Goal: Task Accomplishment & Management: Manage account settings

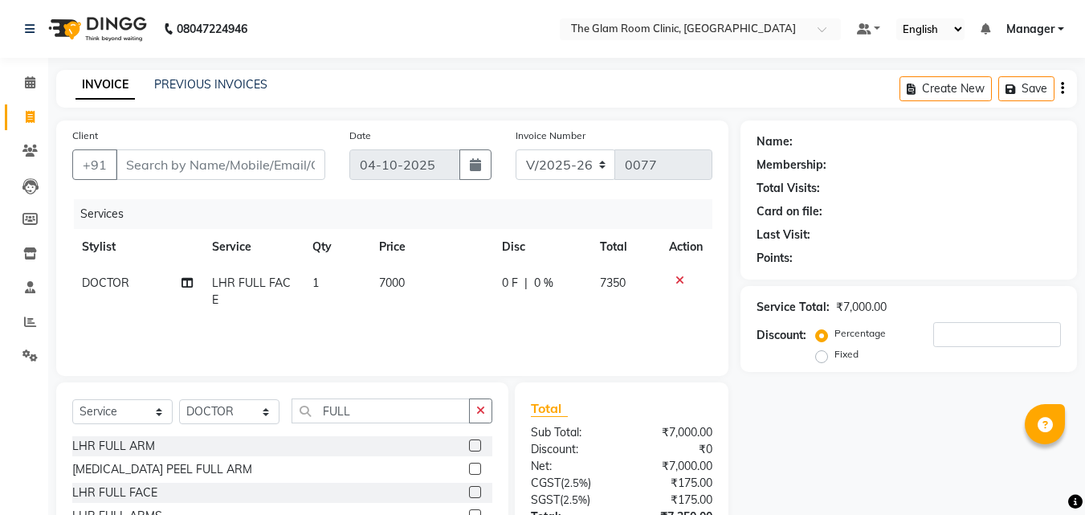
select select "7503"
select select "service"
select select "92181"
click at [677, 281] on icon at bounding box center [680, 280] width 9 height 11
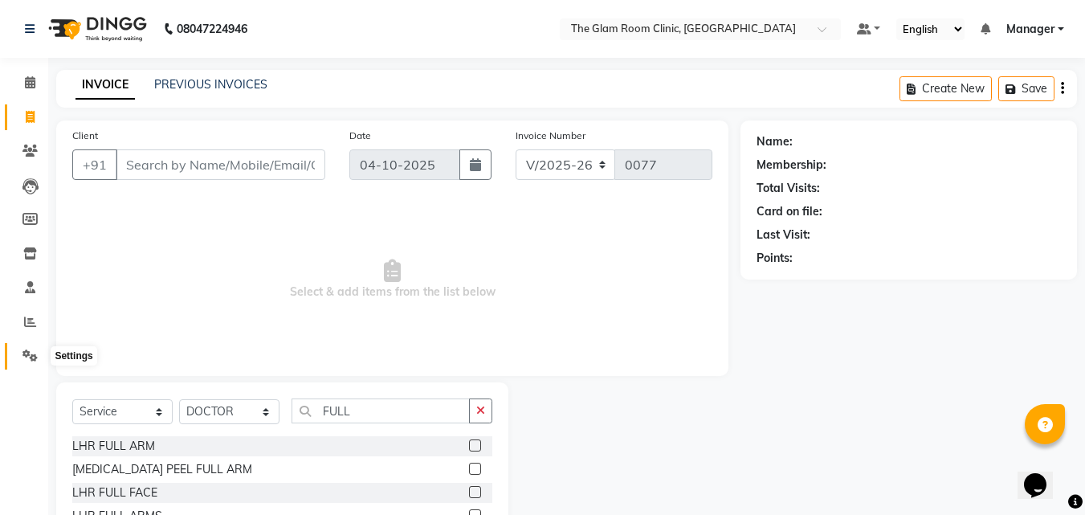
click at [35, 360] on icon at bounding box center [29, 355] width 15 height 12
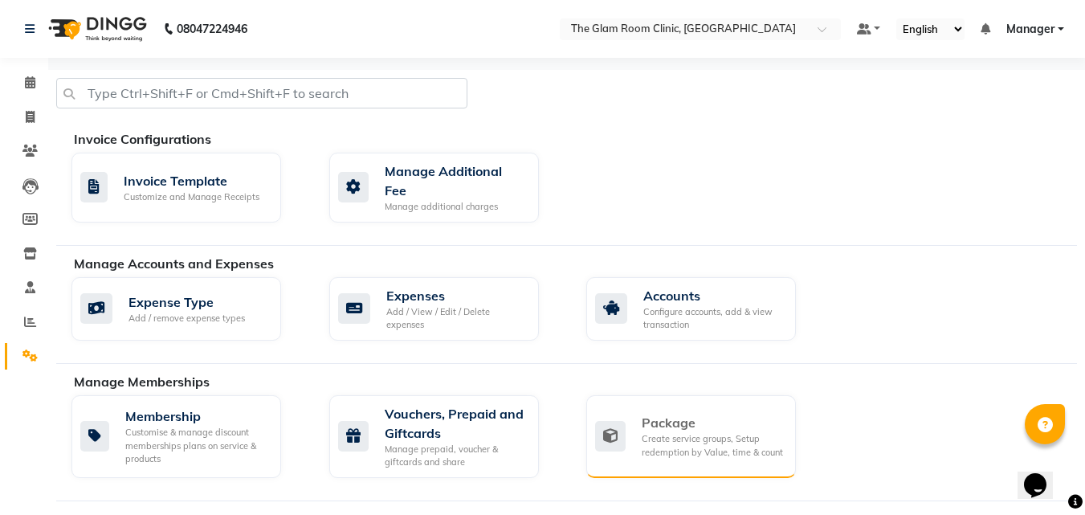
click at [683, 432] on div "Create service groups, Setup redemption by Value, time & count" at bounding box center [712, 445] width 141 height 27
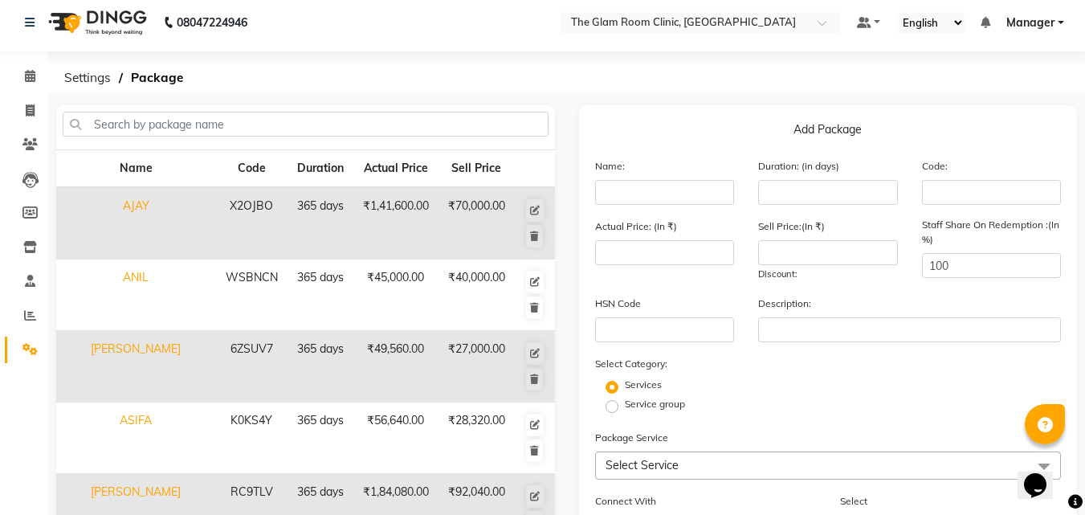
scroll to position [5, 0]
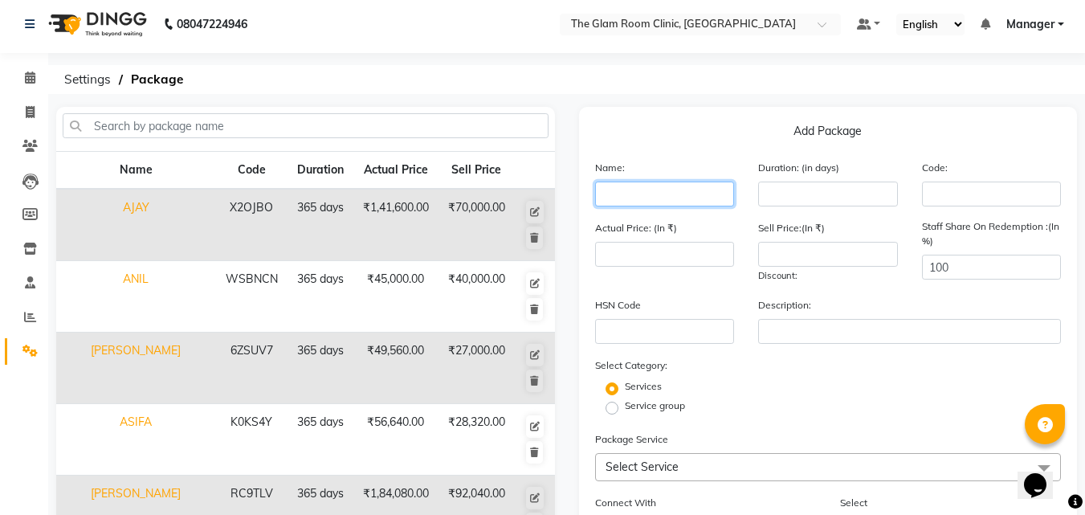
click at [607, 199] on input "text" at bounding box center [665, 194] width 140 height 25
type input "[PERSON_NAME]"
click at [771, 197] on input "number" at bounding box center [828, 194] width 140 height 25
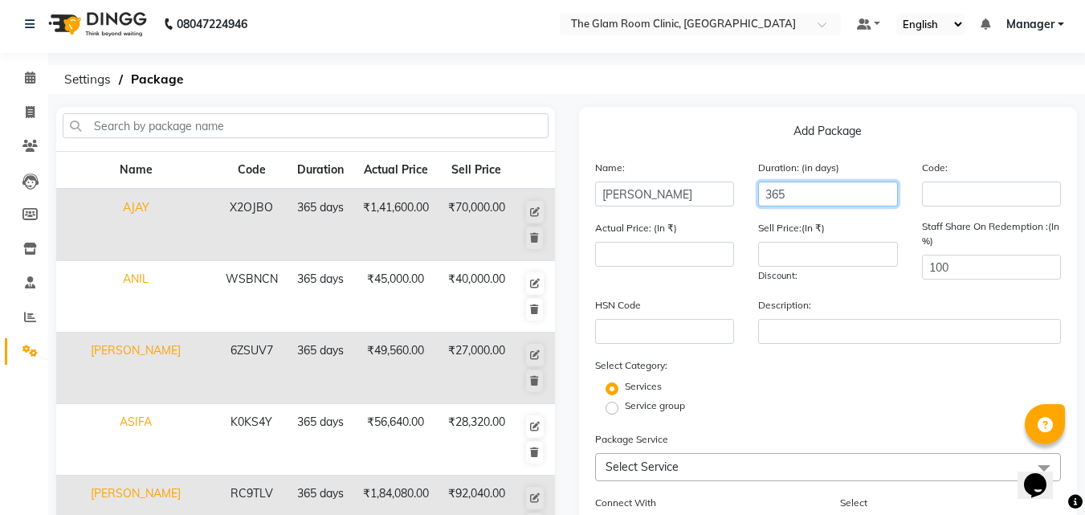
type input "365"
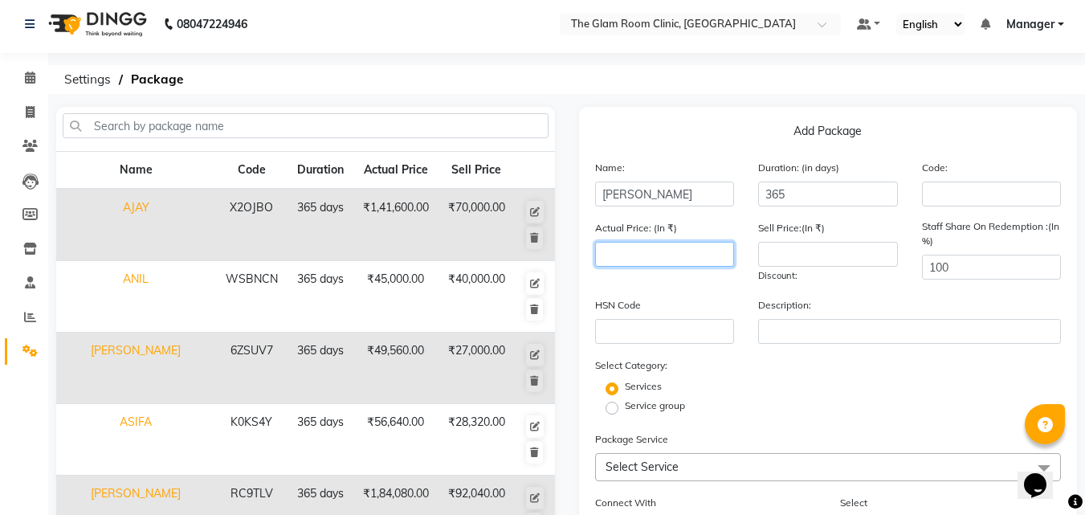
click at [690, 260] on input "number" at bounding box center [665, 254] width 140 height 25
type input "42000"
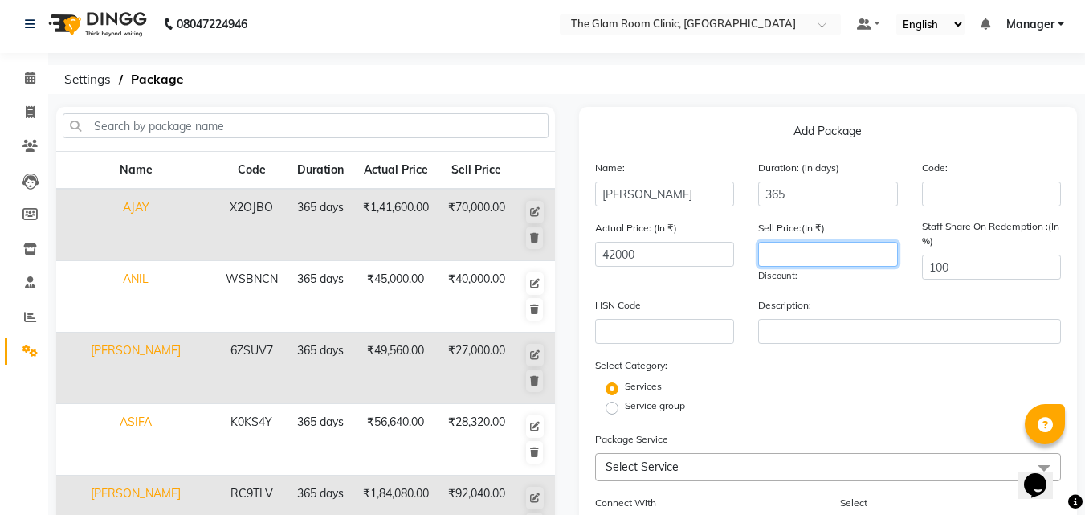
click at [806, 255] on input "number" at bounding box center [828, 254] width 140 height 25
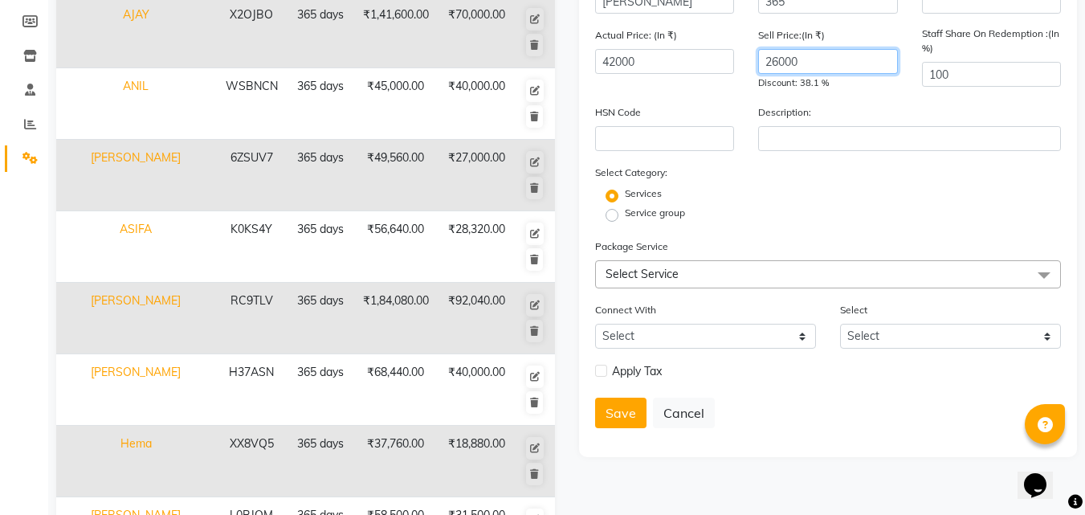
scroll to position [262, 0]
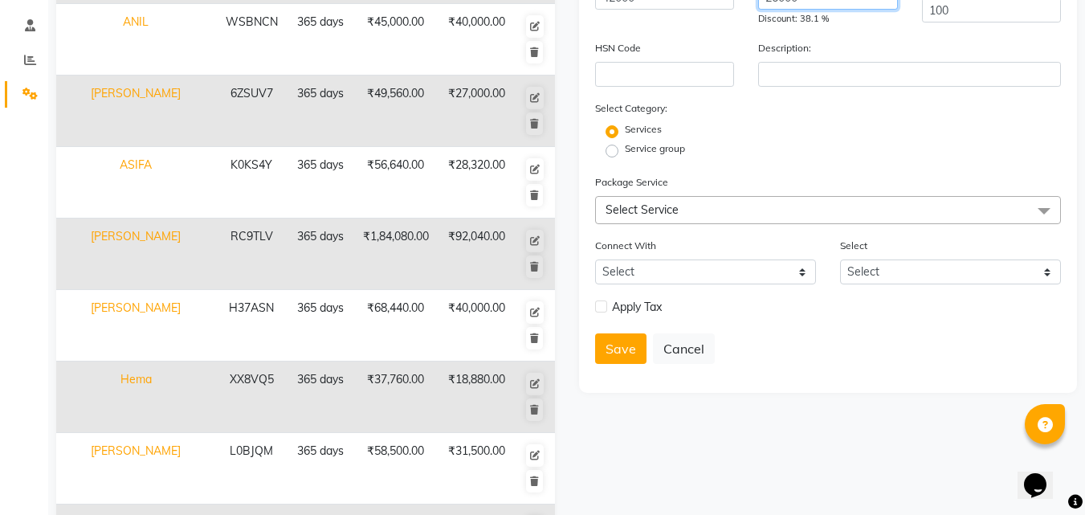
type input "26000"
click at [640, 215] on span "Select Service" at bounding box center [642, 209] width 73 height 14
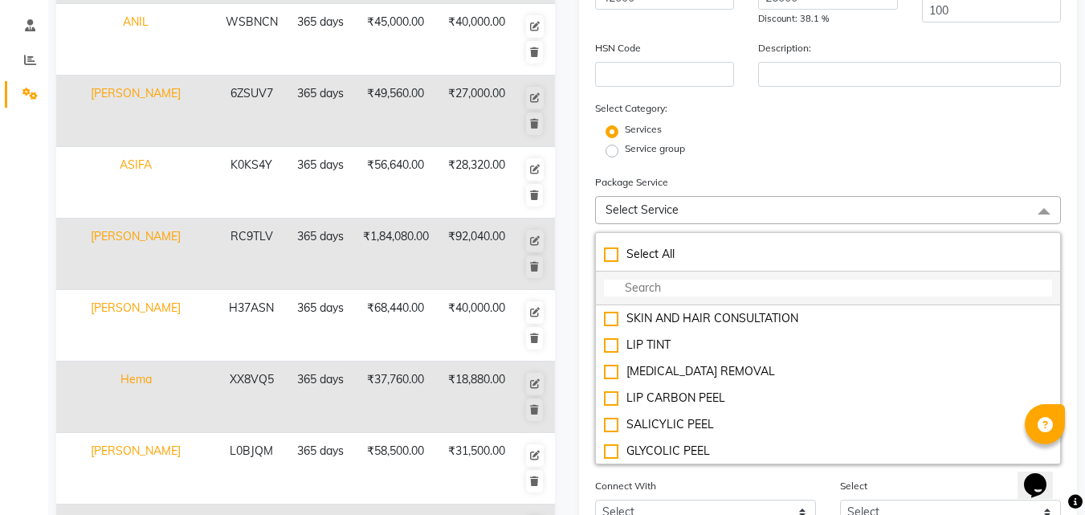
click at [627, 292] on input "multiselect-search" at bounding box center [828, 288] width 449 height 17
checkbox input "true"
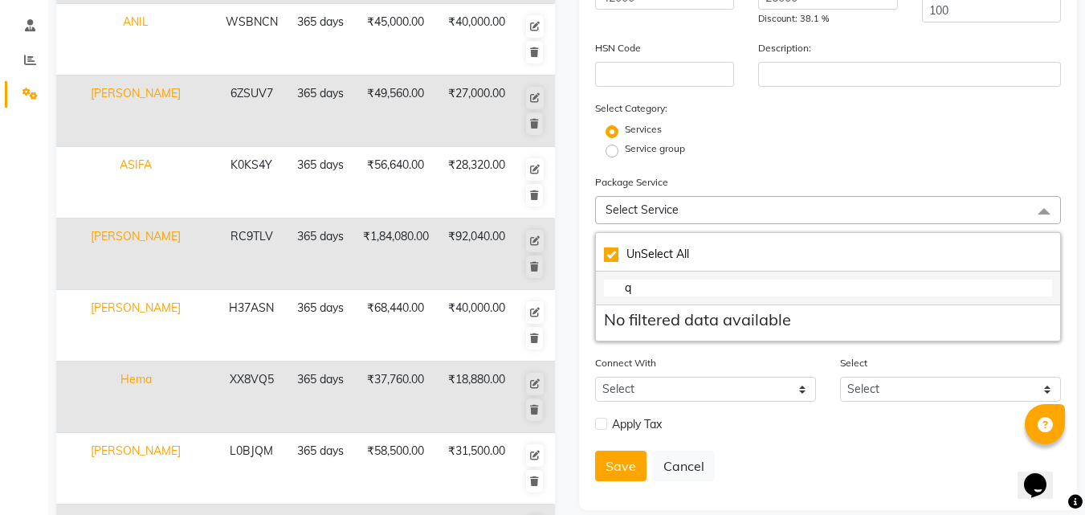
type input "q"
checkbox input "false"
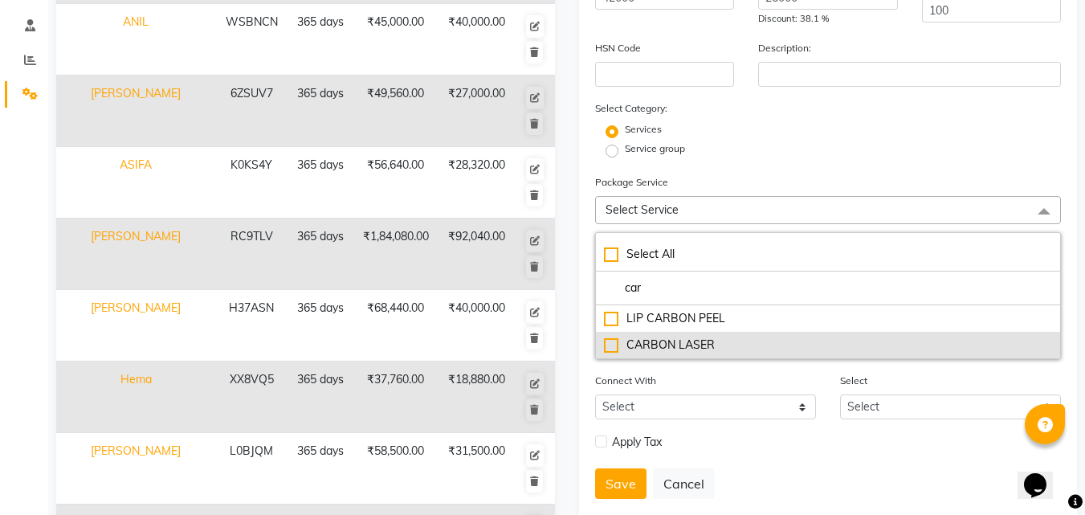
type input "car"
click at [612, 346] on div "CARBON LASER" at bounding box center [828, 345] width 449 height 17
checkbox input "true"
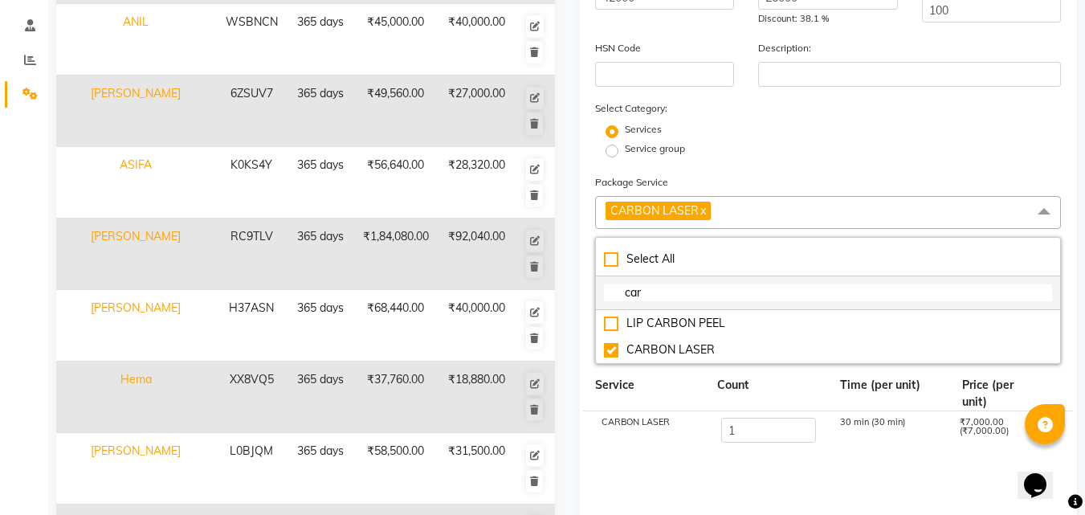
click at [700, 292] on input "car" at bounding box center [828, 292] width 449 height 17
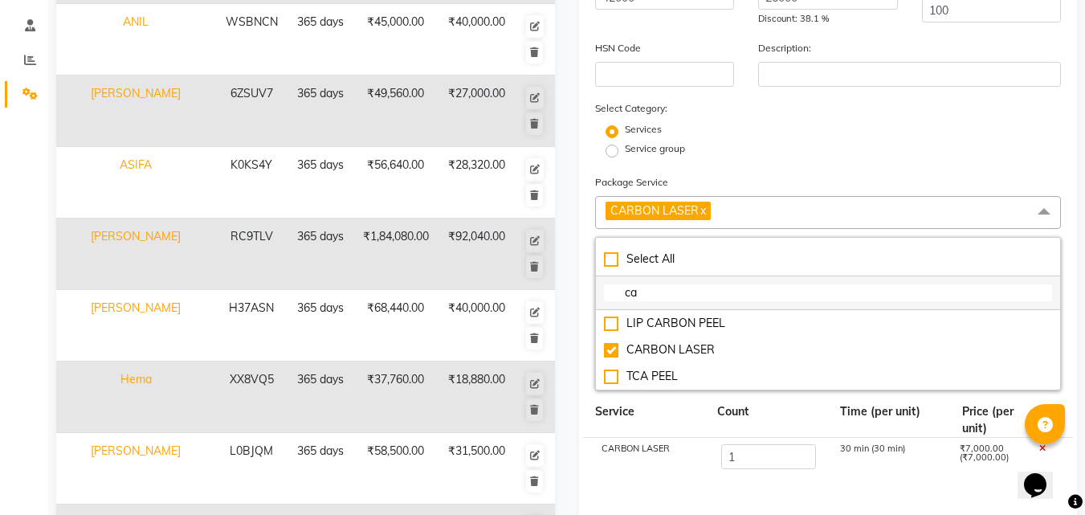
type input "c"
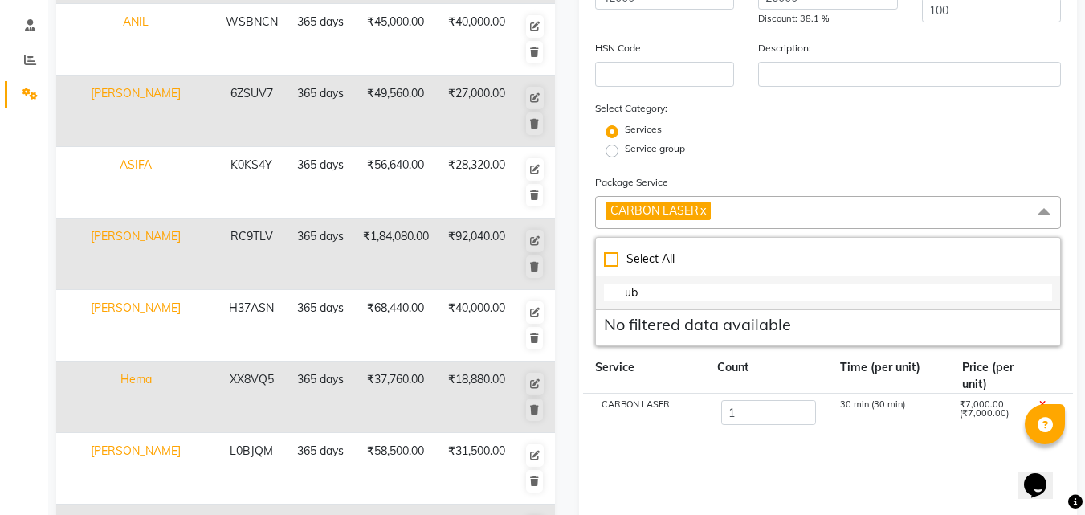
type input "u"
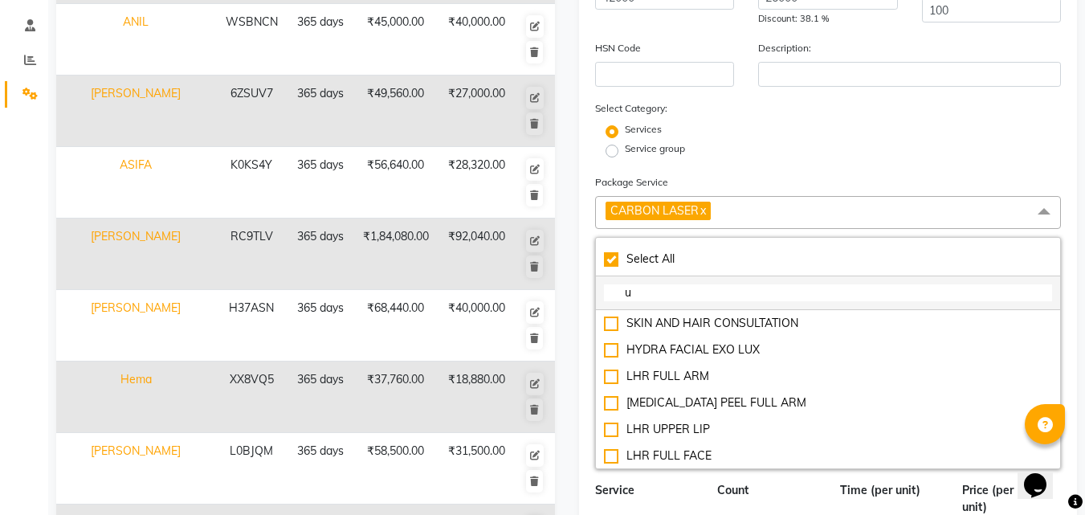
checkbox input "true"
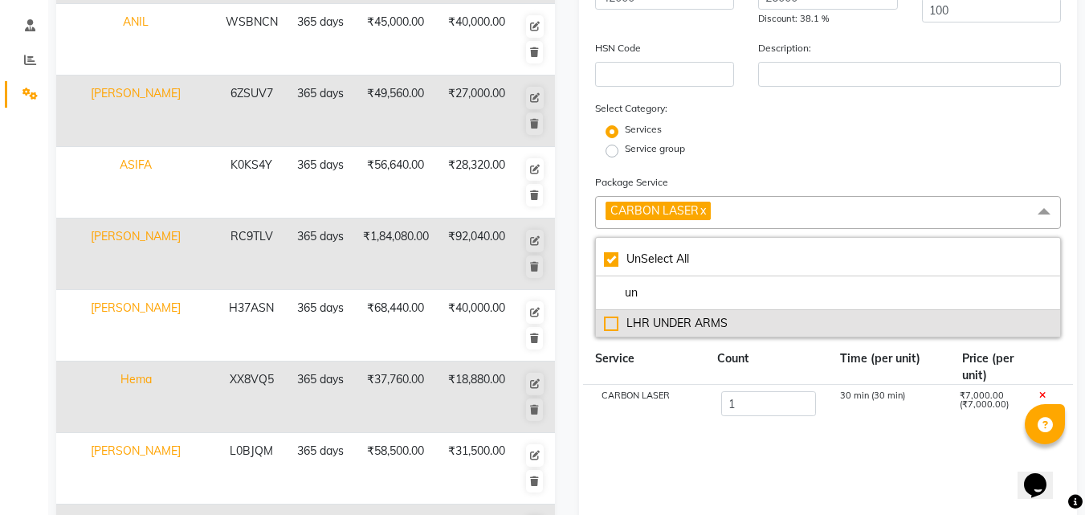
type input "un"
click at [618, 332] on div "LHR UNDER ARMS" at bounding box center [828, 323] width 449 height 17
checkbox input "false"
checkbox input "true"
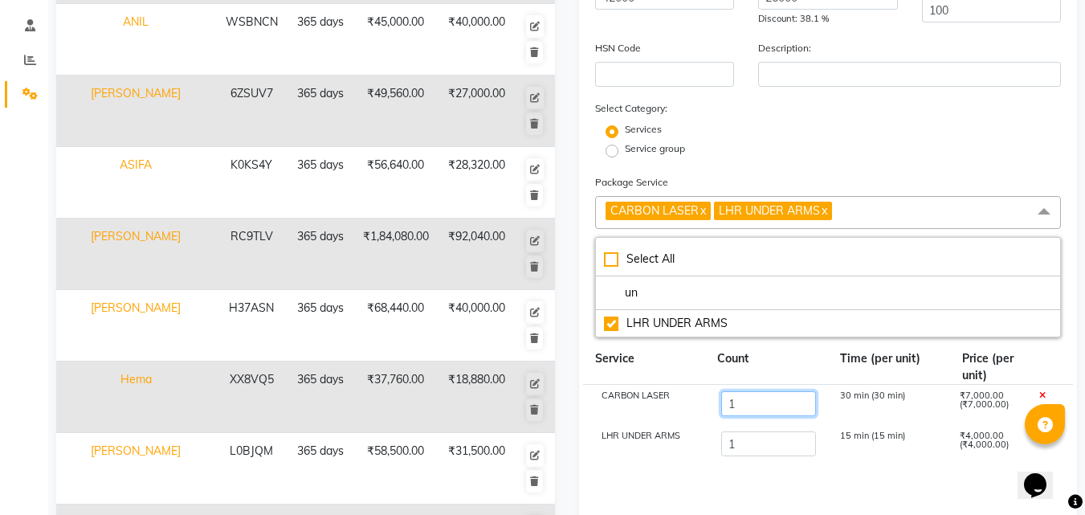
click at [748, 404] on input "1" at bounding box center [769, 403] width 96 height 25
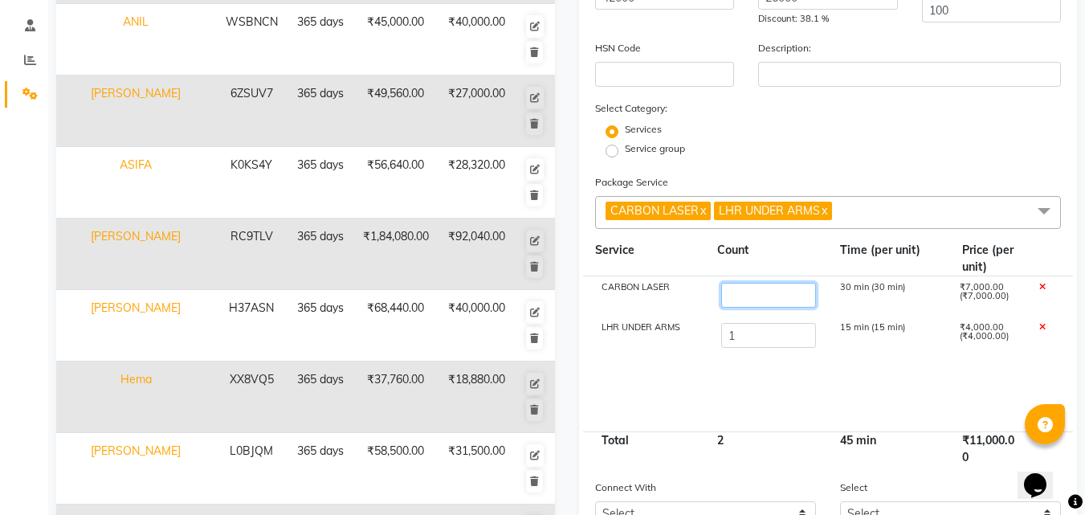
type input "6"
click at [759, 339] on input "1" at bounding box center [769, 335] width 96 height 25
type input "5"
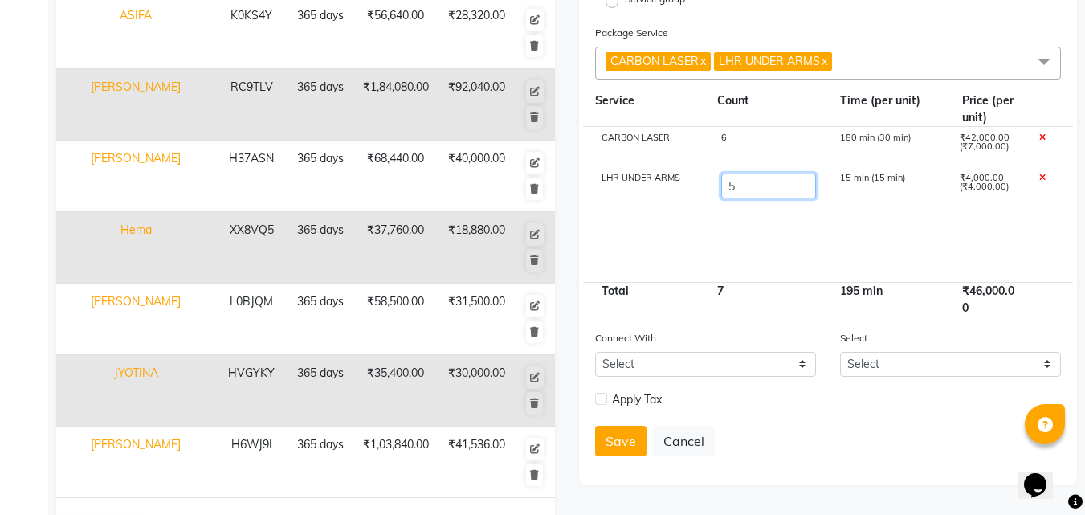
scroll to position [470, 0]
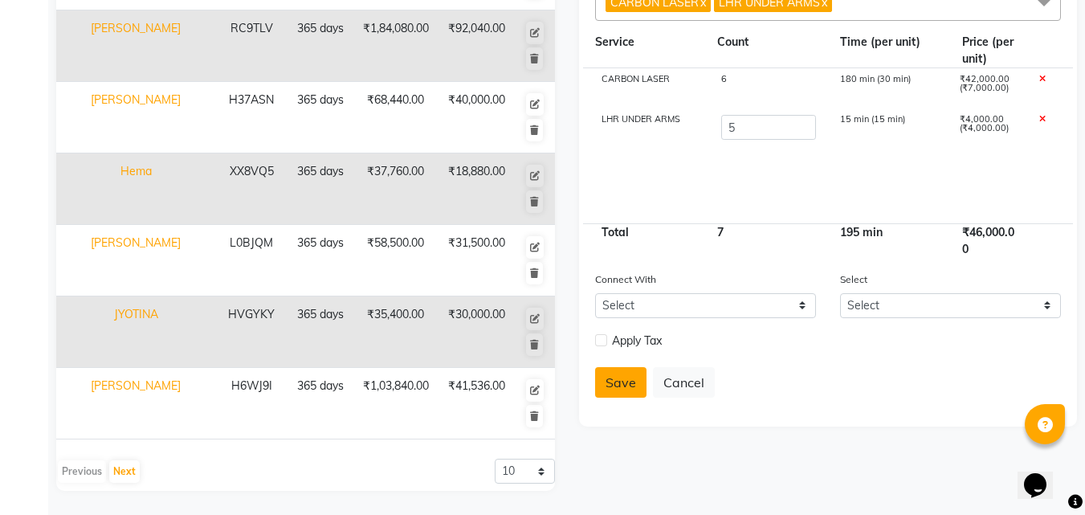
click at [619, 386] on button "Save" at bounding box center [620, 382] width 51 height 31
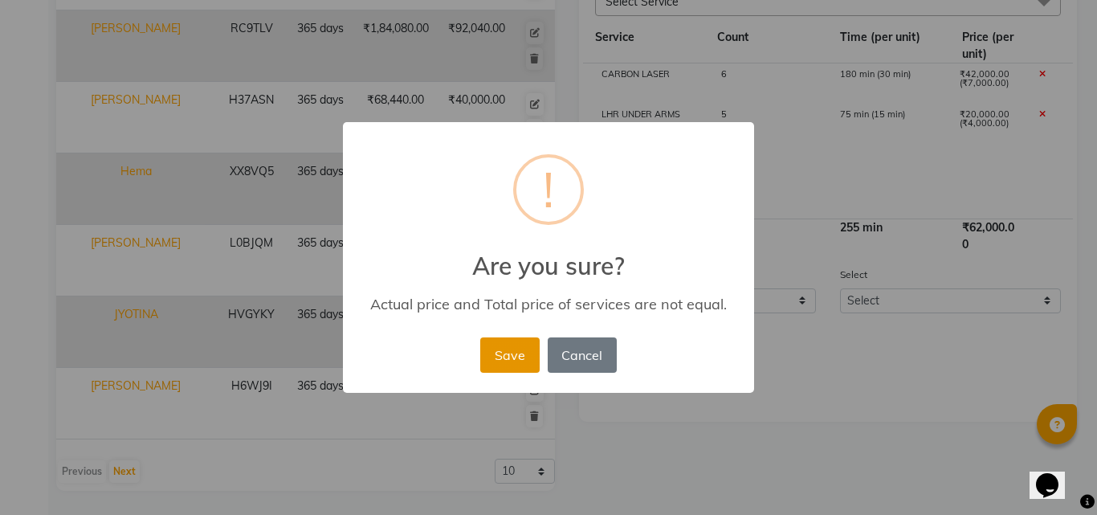
click at [513, 361] on button "Save" at bounding box center [509, 354] width 59 height 35
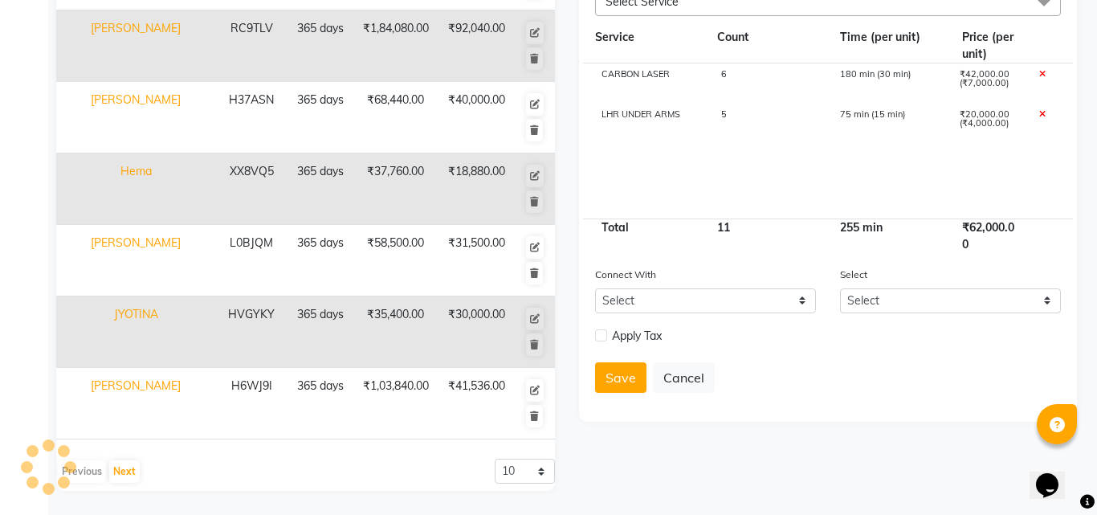
select select
checkbox input "false"
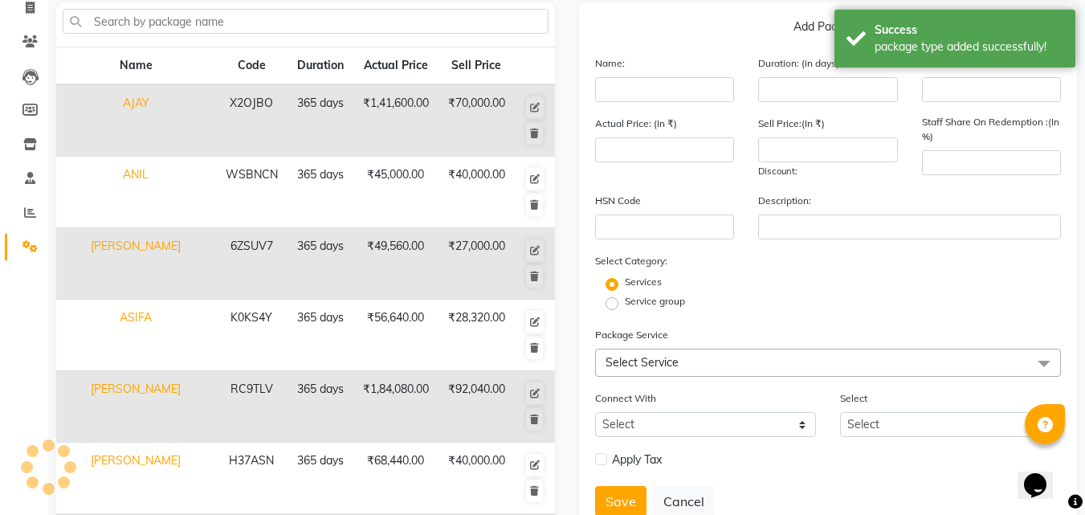
scroll to position [0, 0]
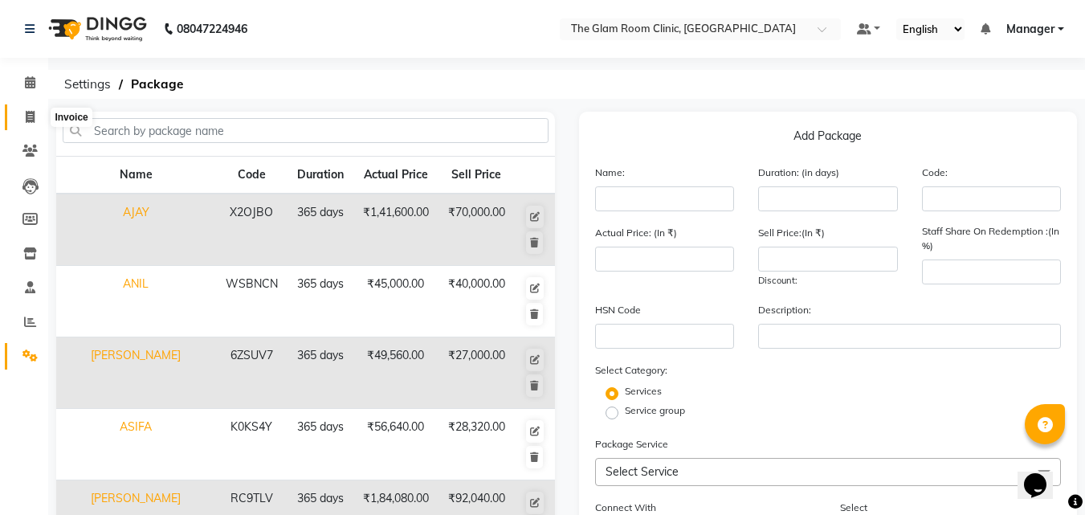
click at [34, 115] on icon at bounding box center [30, 117] width 9 height 12
select select "service"
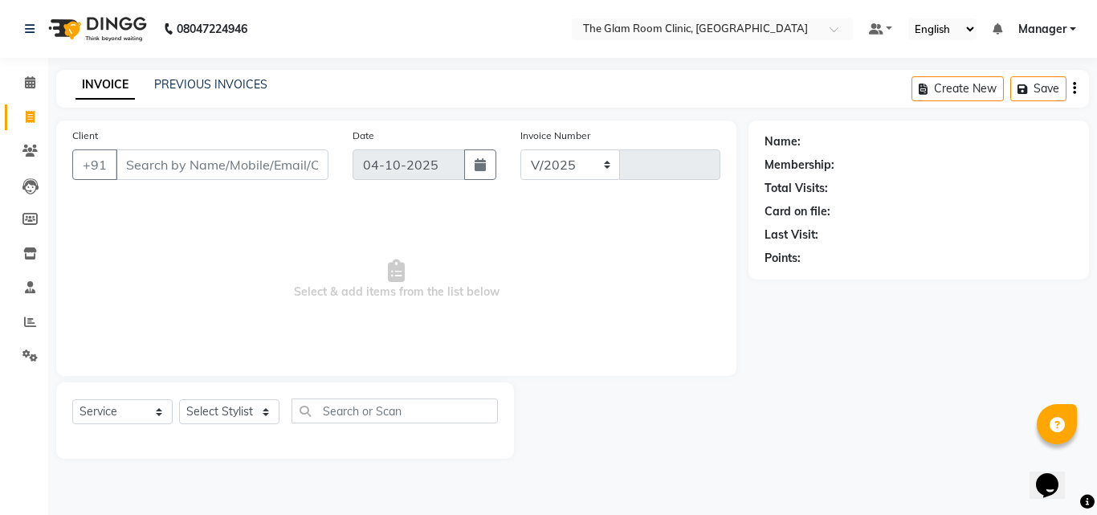
select select "7503"
type input "0077"
click at [158, 415] on select "Select Service Product Membership Package Voucher Prepaid Gift Card" at bounding box center [122, 411] width 100 height 25
select select "package"
click at [72, 399] on select "Select Service Product Membership Package Voucher Prepaid Gift Card" at bounding box center [122, 411] width 100 height 25
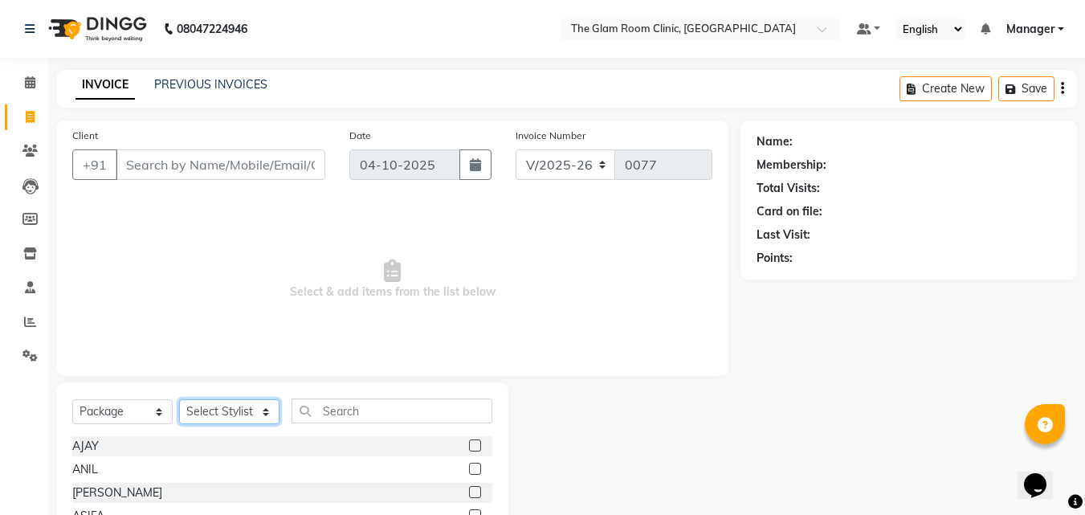
click at [210, 410] on select "Select Stylist DOCTOR fathimunnisa Manager SAMREEN" at bounding box center [229, 411] width 100 height 25
select select "92181"
click at [179, 399] on select "Select Stylist DOCTOR fathimunnisa Manager SAMREEN" at bounding box center [229, 411] width 100 height 25
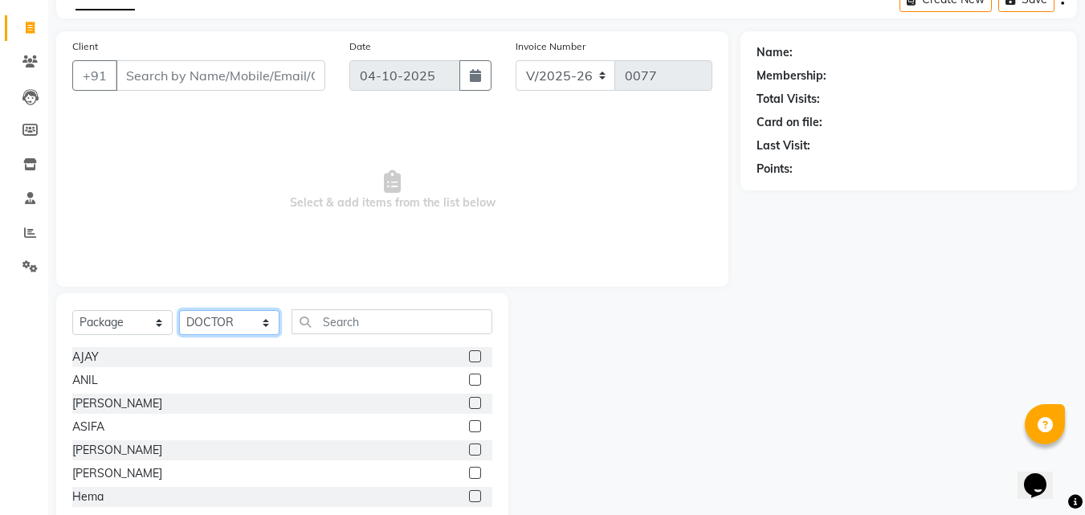
scroll to position [112, 0]
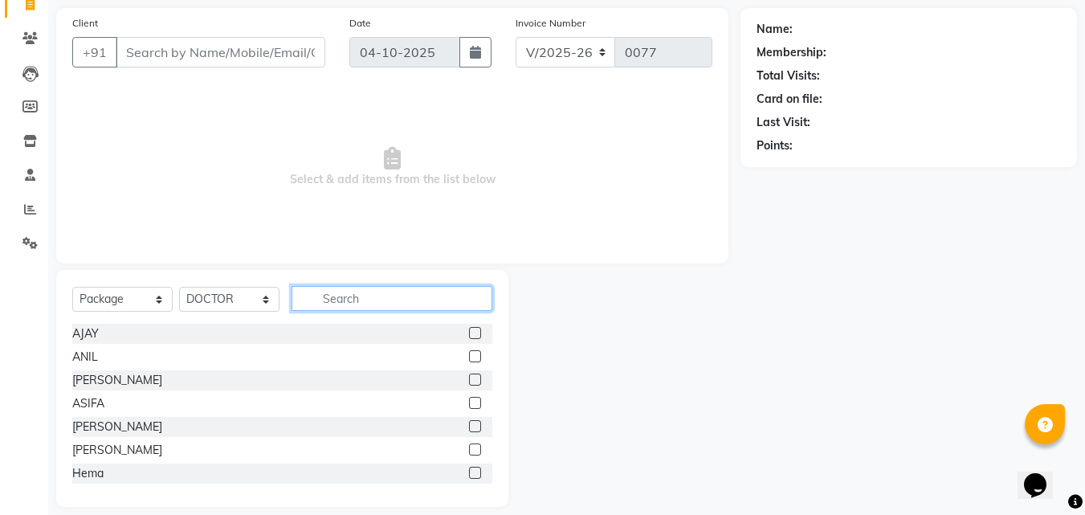
click at [411, 295] on input "text" at bounding box center [392, 298] width 201 height 25
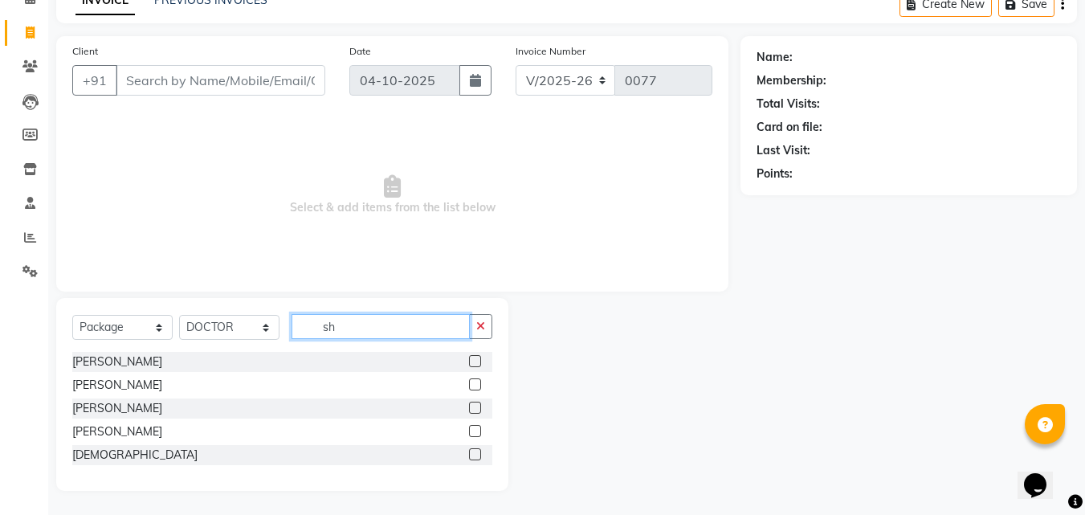
type input "sh"
click at [475, 431] on label at bounding box center [475, 431] width 12 height 12
click at [475, 431] on input "checkbox" at bounding box center [474, 432] width 10 height 10
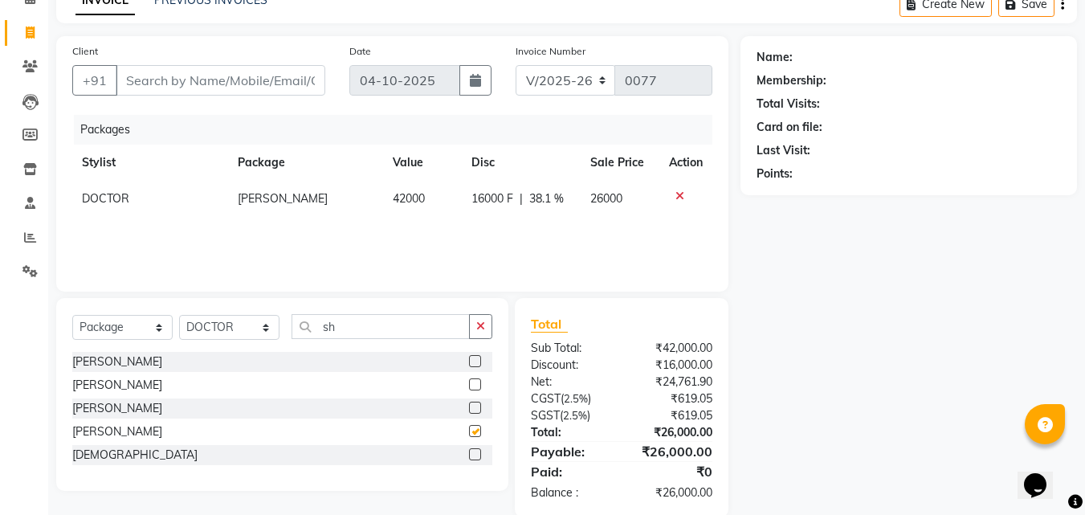
checkbox input "false"
click at [227, 80] on input "Client" at bounding box center [221, 80] width 210 height 31
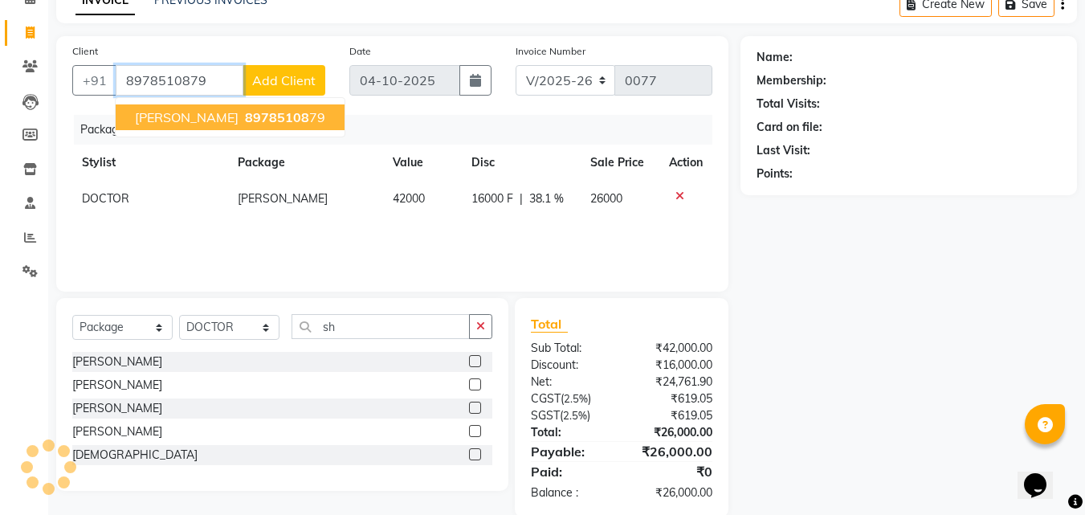
type input "8978510879"
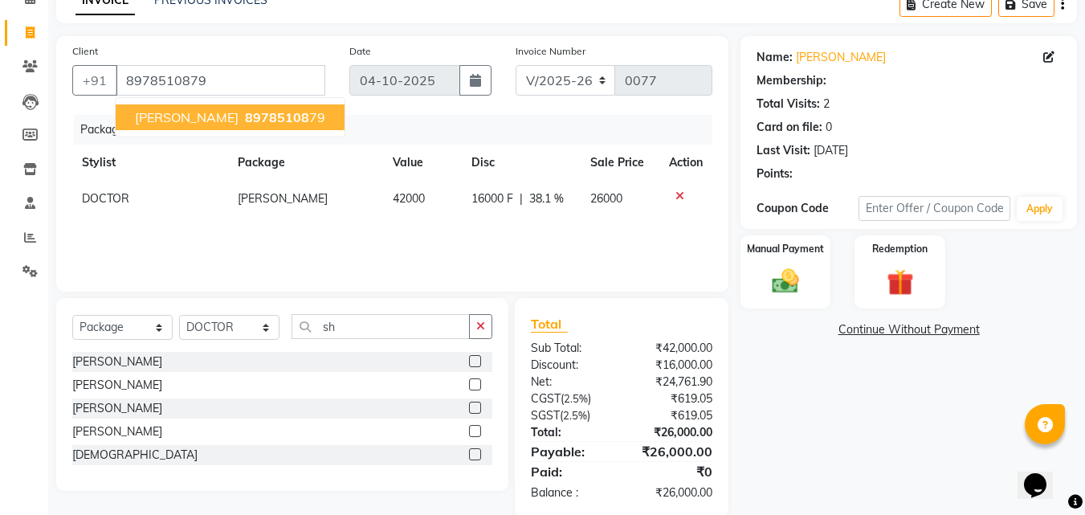
click at [245, 115] on span "89785108" at bounding box center [277, 117] width 64 height 16
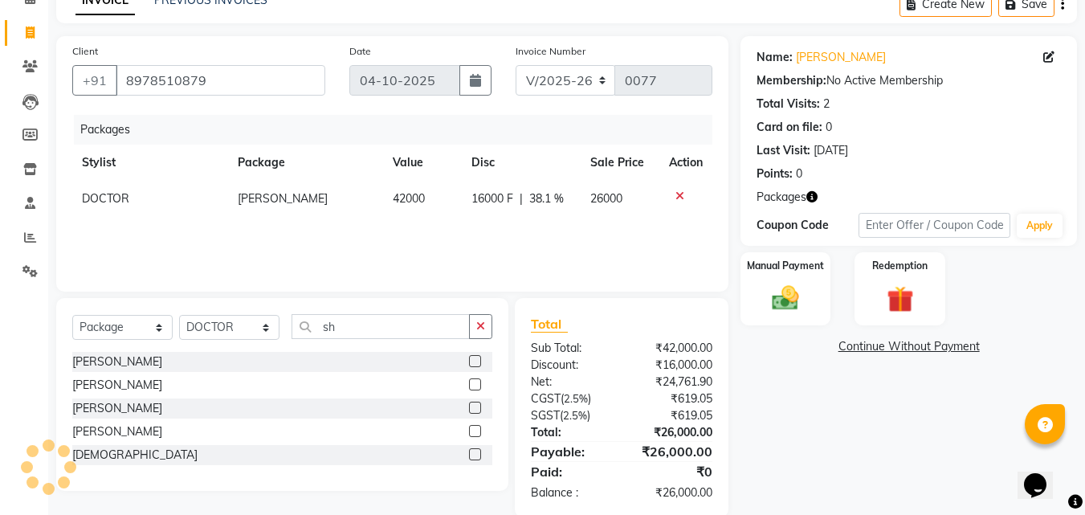
scroll to position [111, 0]
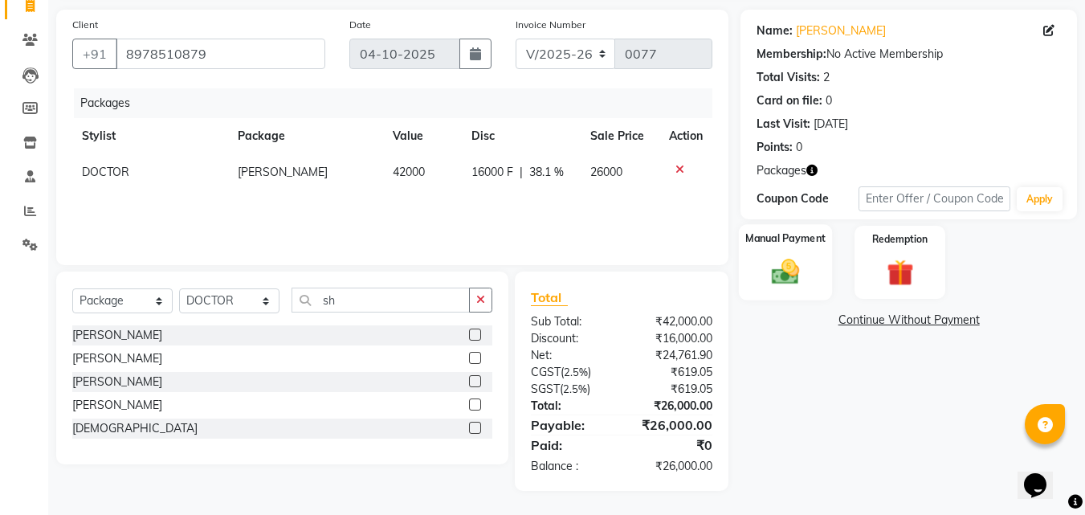
click at [780, 261] on img at bounding box center [785, 272] width 45 height 32
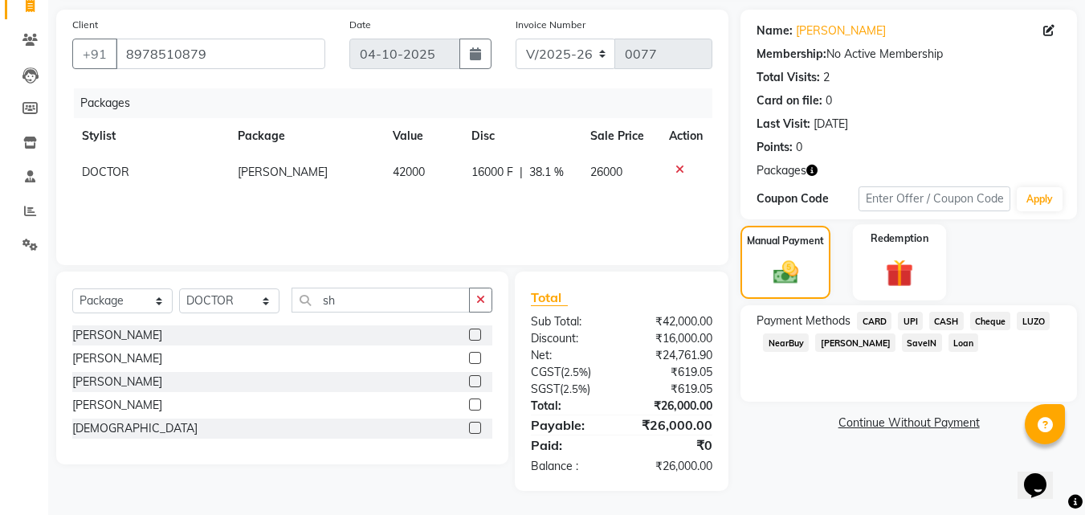
click at [884, 255] on div "Redemption" at bounding box center [900, 262] width 94 height 76
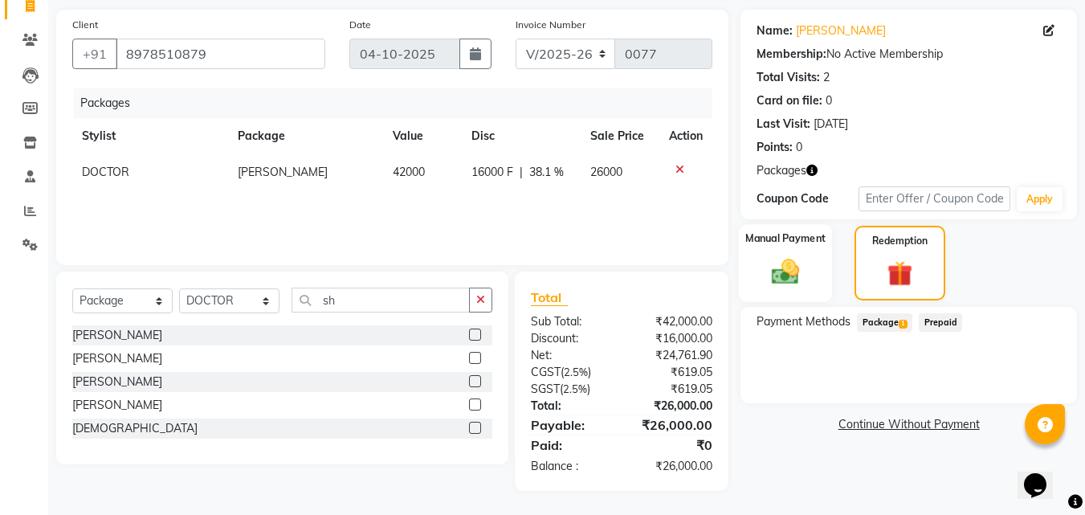
click at [797, 271] on img at bounding box center [785, 272] width 45 height 32
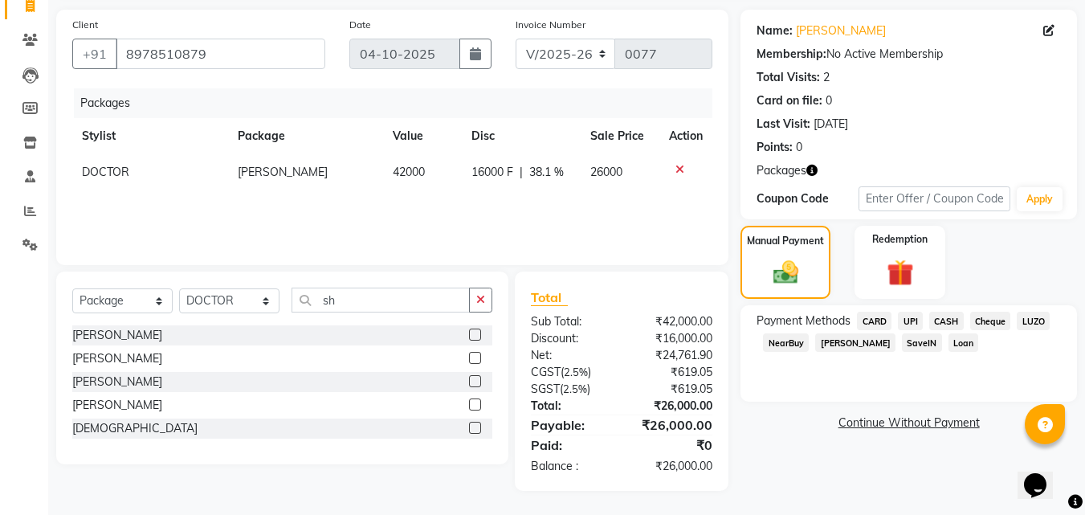
scroll to position [0, 0]
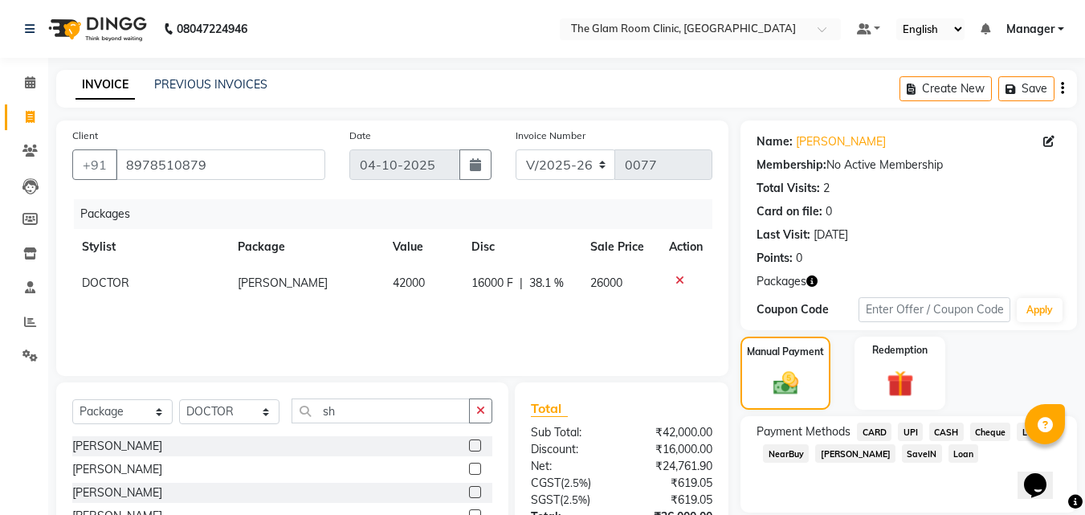
drag, startPoint x: 1085, startPoint y: 117, endPoint x: 1097, endPoint y: -20, distance: 137.9
click at [1085, 0] on html "08047224946 Select Location × The Glam Room Clinic, Hyderabad Default Panel My …" at bounding box center [542, 257] width 1085 height 515
click at [27, 352] on icon at bounding box center [29, 355] width 15 height 12
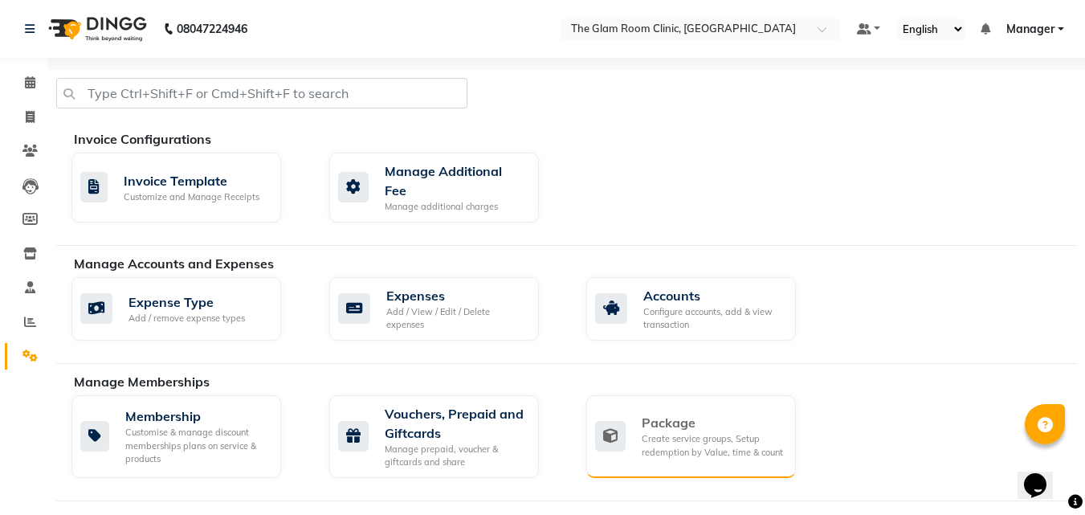
click at [717, 413] on div "Package" at bounding box center [712, 422] width 141 height 19
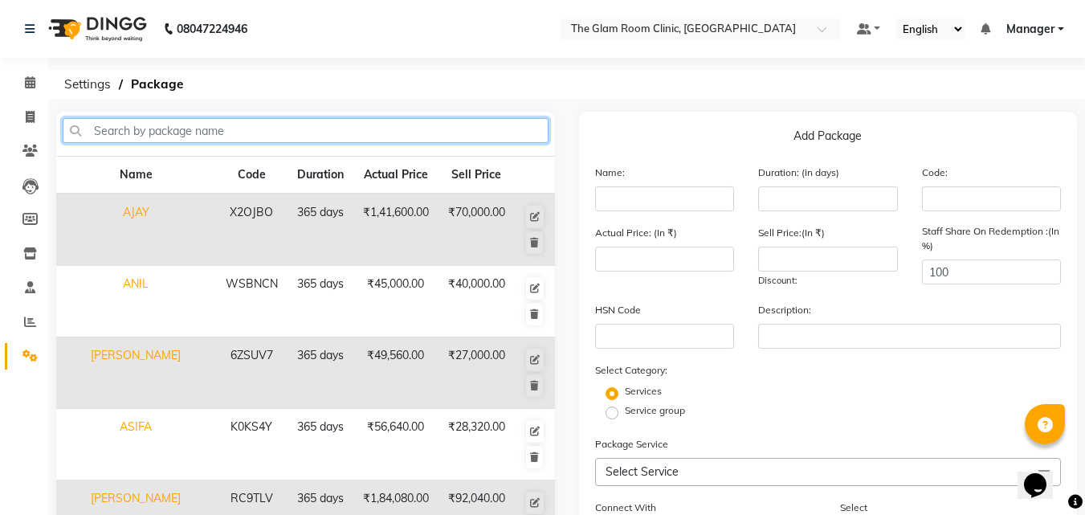
click at [248, 131] on input "text" at bounding box center [306, 130] width 486 height 25
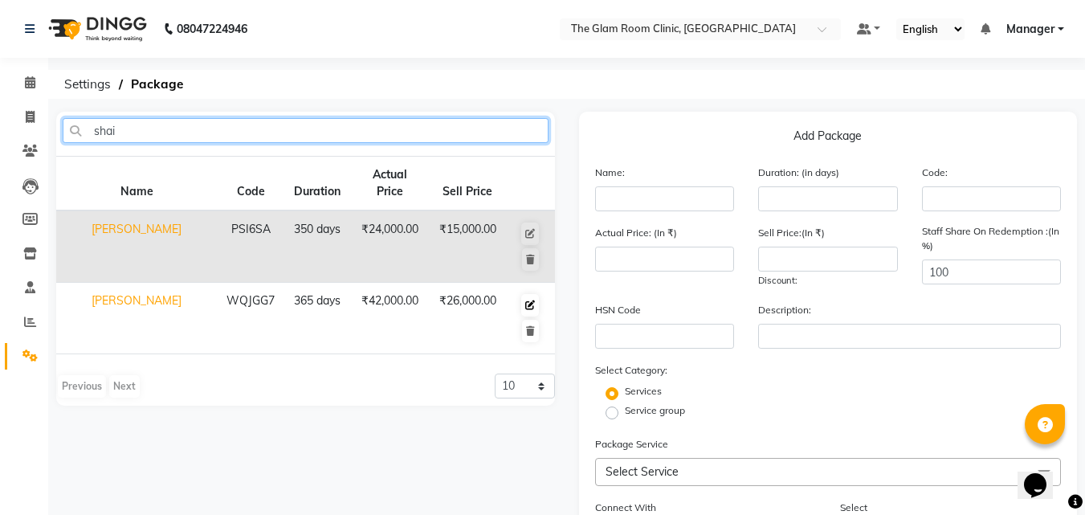
type input "shai"
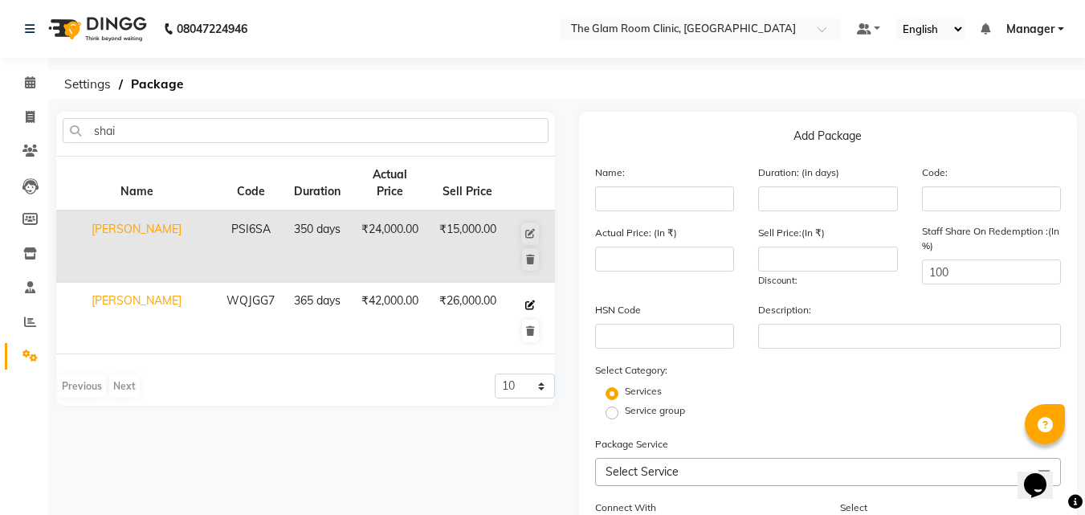
click at [533, 300] on icon at bounding box center [530, 305] width 10 height 10
type input "[PERSON_NAME]"
type input "365"
type input "WQJGG7"
type input "42000"
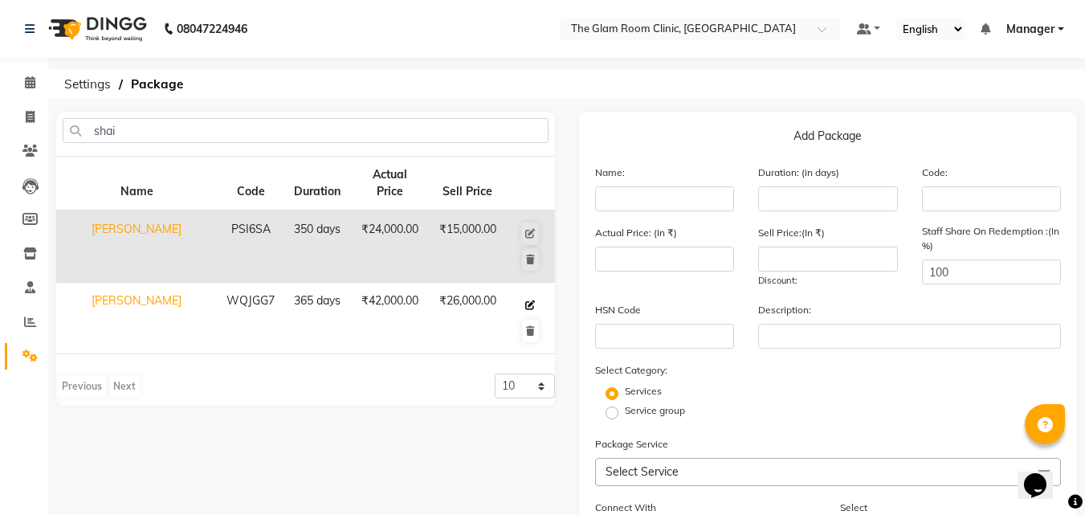
type input "26000"
checkbox input "true"
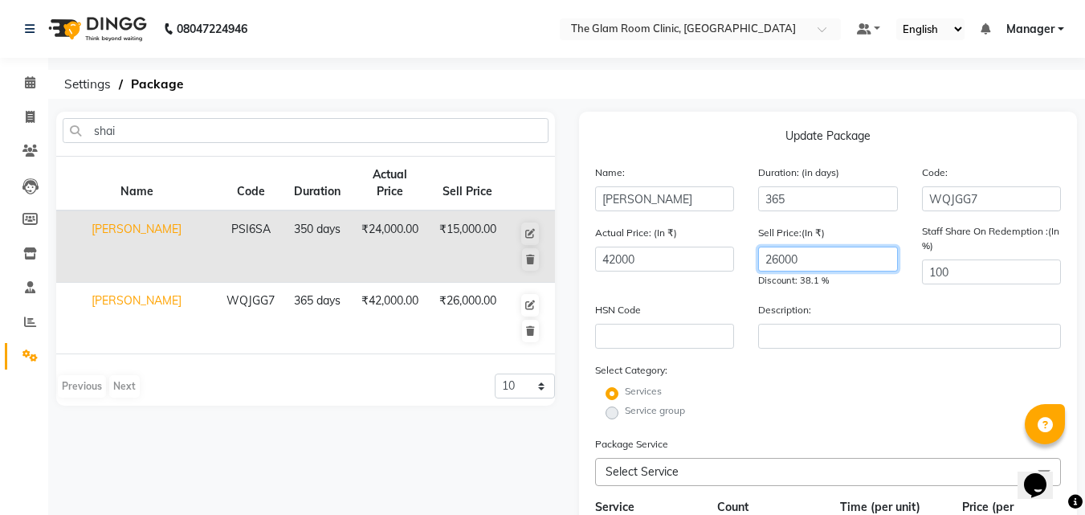
click at [811, 267] on input "26000" at bounding box center [828, 259] width 140 height 25
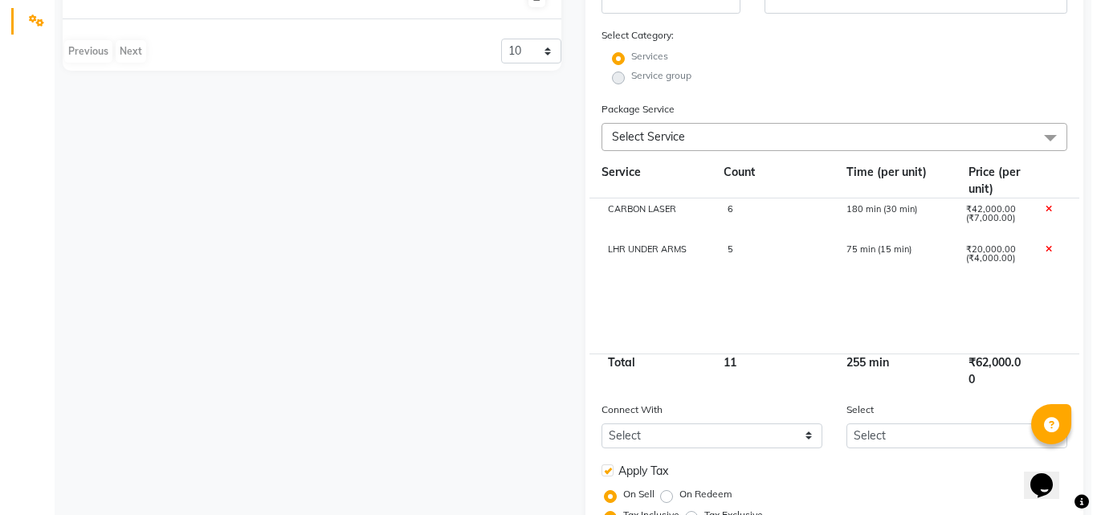
scroll to position [443, 0]
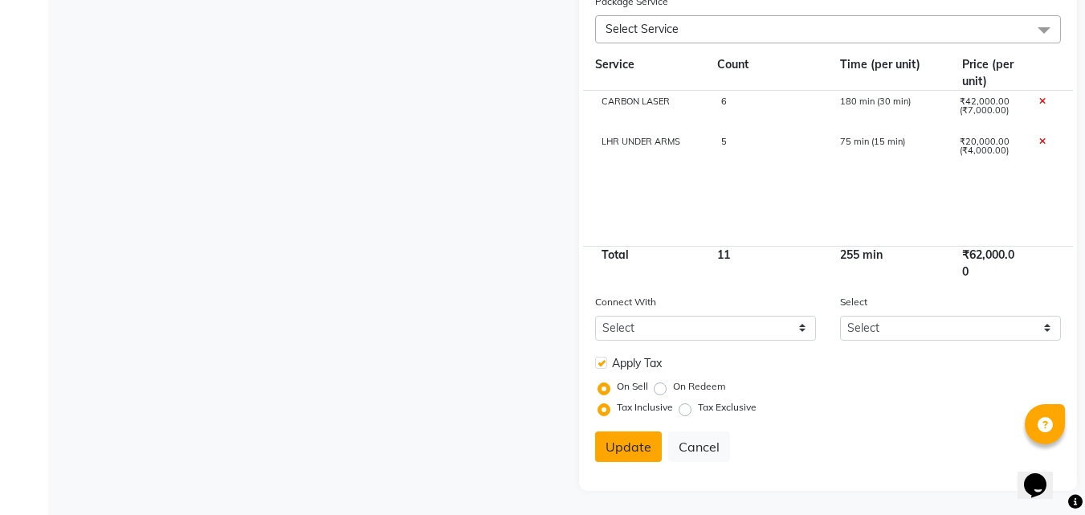
type input "24000"
click at [642, 439] on button "Update" at bounding box center [628, 446] width 67 height 31
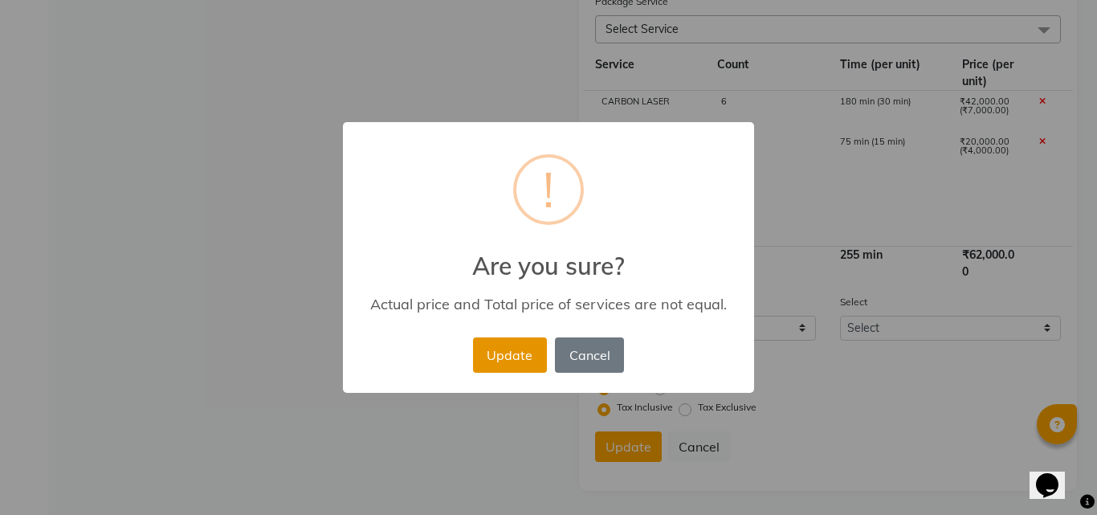
click at [513, 346] on button "Update" at bounding box center [510, 354] width 74 height 35
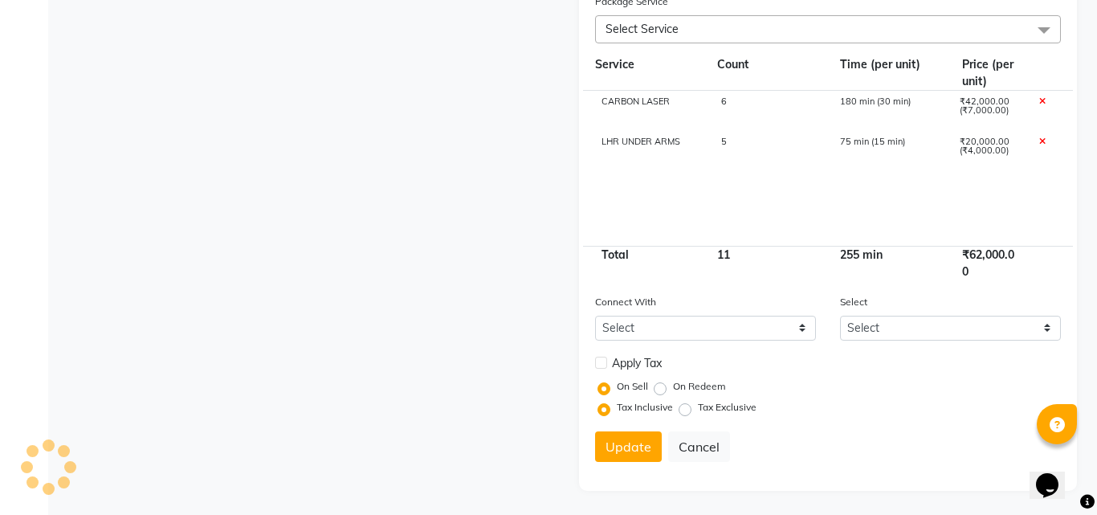
select select
checkbox input "false"
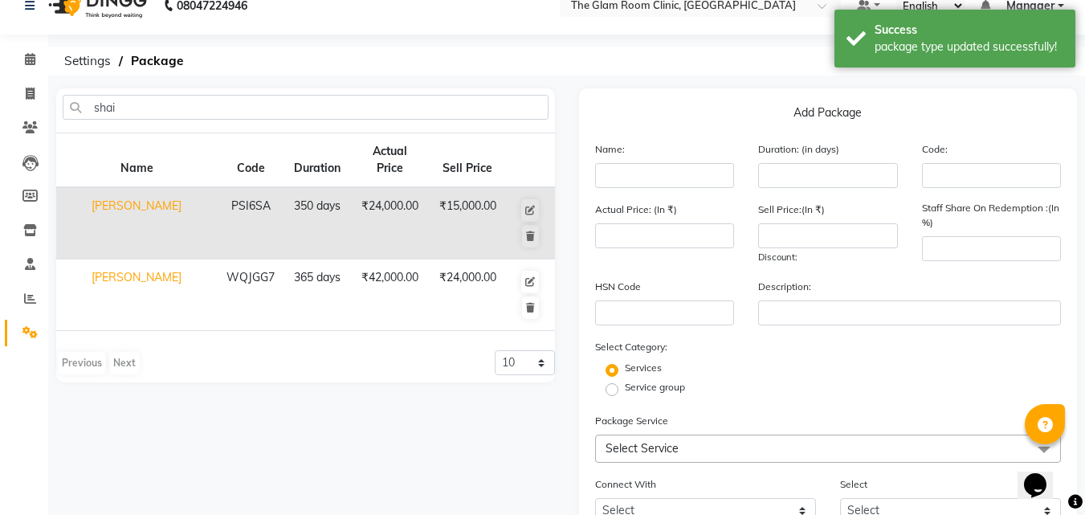
scroll to position [0, 0]
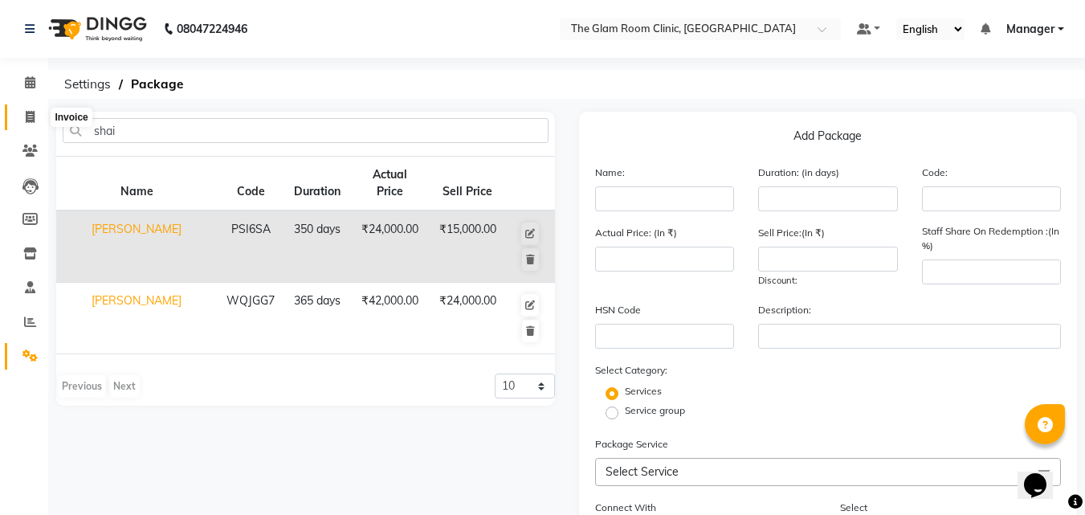
click at [32, 121] on icon at bounding box center [30, 117] width 9 height 12
select select "service"
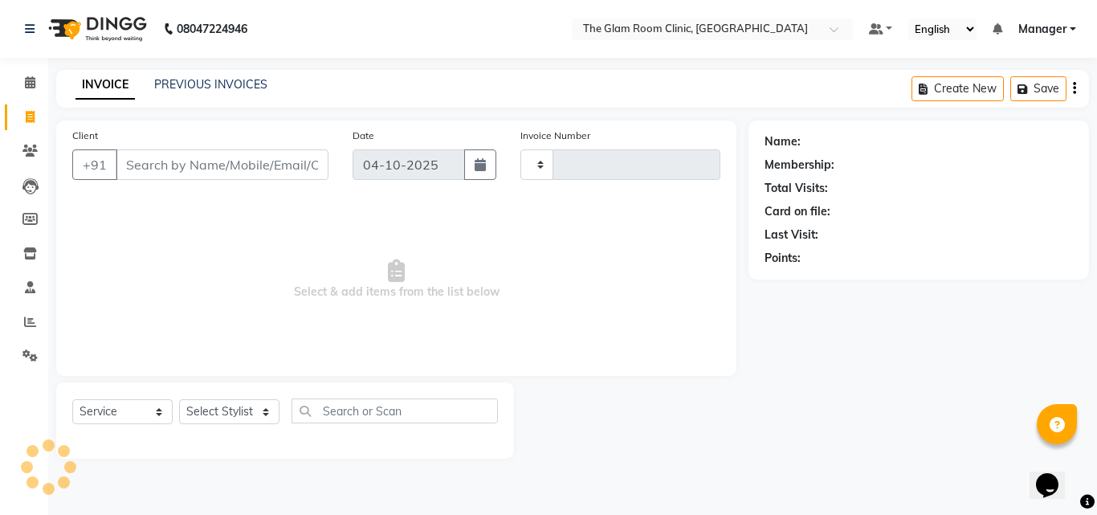
type input "0077"
select select "7503"
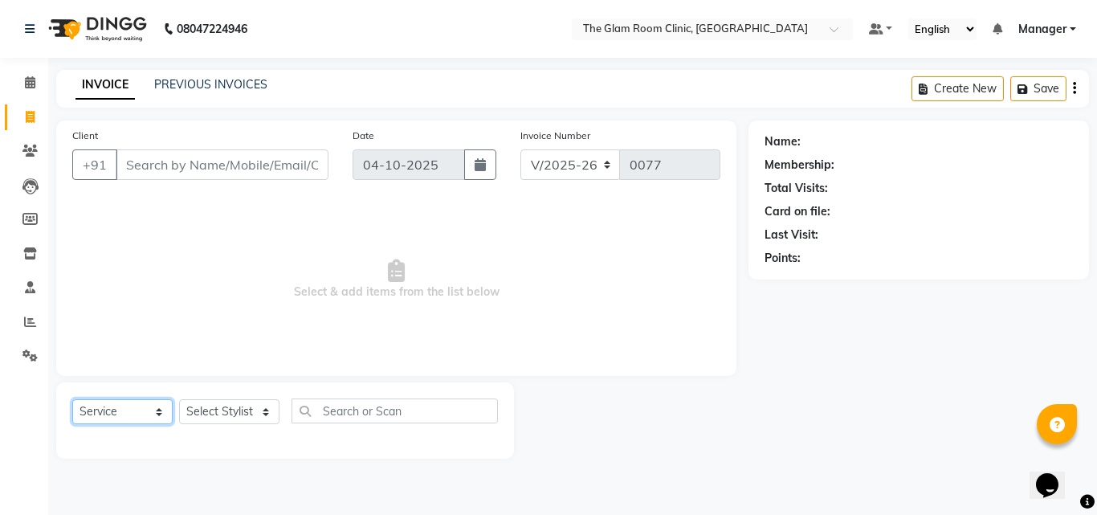
click at [152, 414] on select "Select Service Product Membership Package Voucher Prepaid Gift Card" at bounding box center [122, 411] width 100 height 25
select select "package"
click at [72, 399] on select "Select Service Product Membership Package Voucher Prepaid Gift Card" at bounding box center [122, 411] width 100 height 25
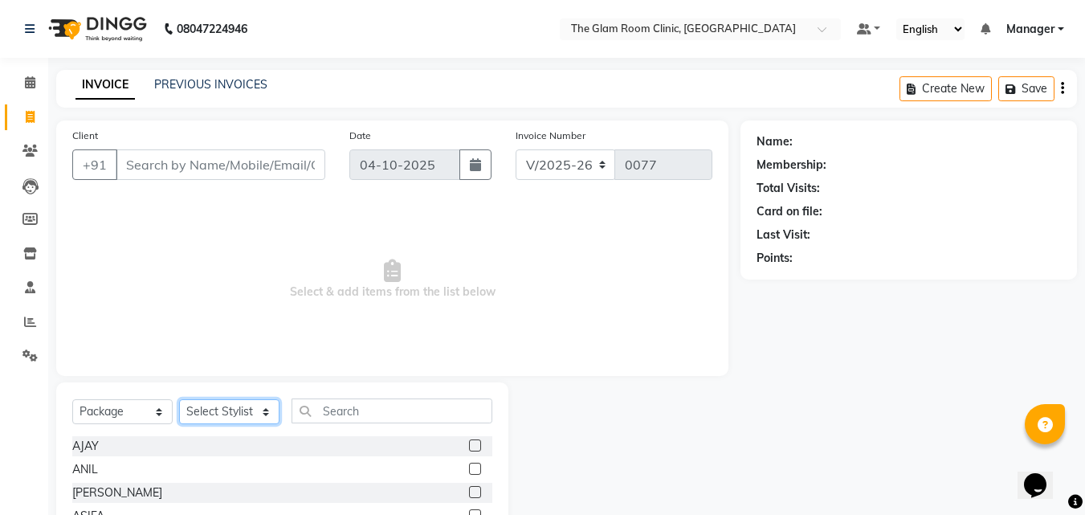
click at [267, 403] on select "Select Stylist DOCTOR fathimunnisa Manager SAMREEN" at bounding box center [229, 411] width 100 height 25
select select "92181"
click at [179, 399] on select "Select Stylist DOCTOR fathimunnisa Manager SAMREEN" at bounding box center [229, 411] width 100 height 25
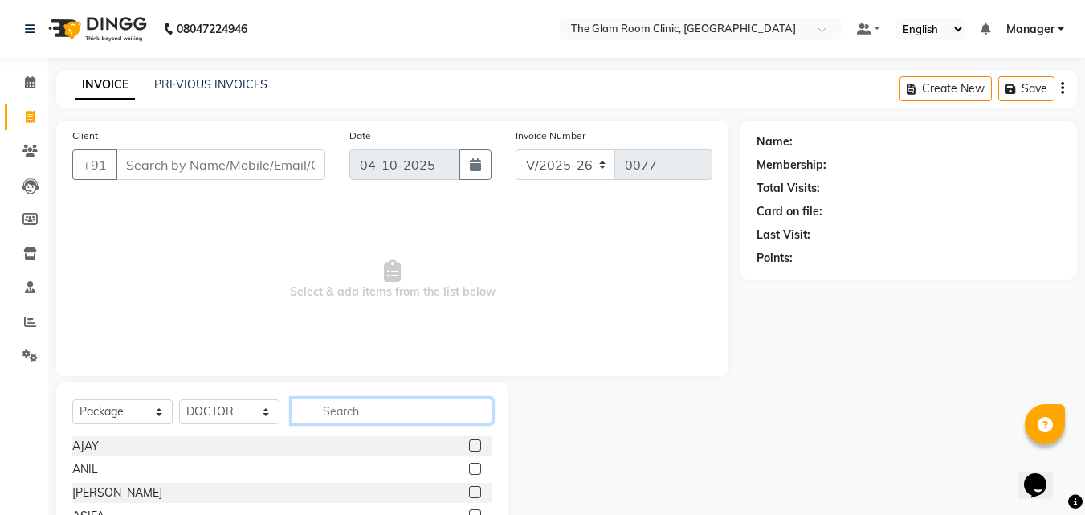
click at [337, 407] on input "text" at bounding box center [392, 410] width 201 height 25
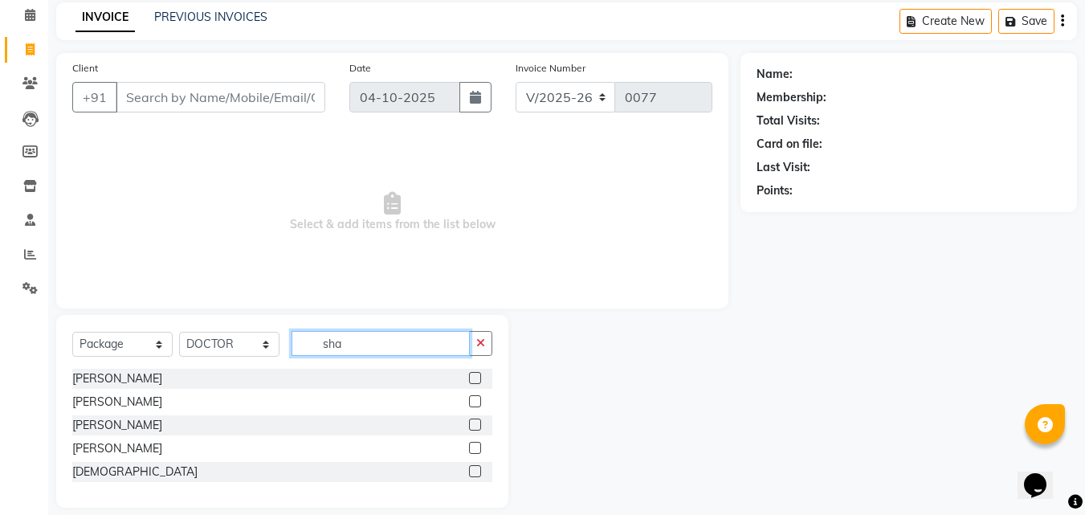
scroll to position [69, 0]
type input "sha"
click at [472, 446] on label at bounding box center [475, 446] width 12 height 12
click at [472, 446] on input "checkbox" at bounding box center [474, 447] width 10 height 10
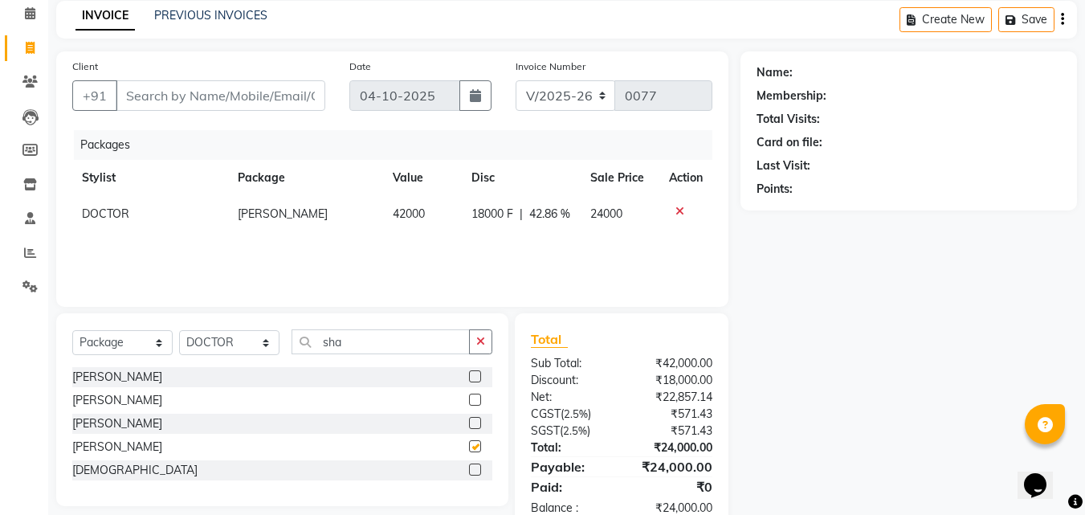
checkbox input "false"
click at [162, 97] on input "Client" at bounding box center [221, 95] width 210 height 31
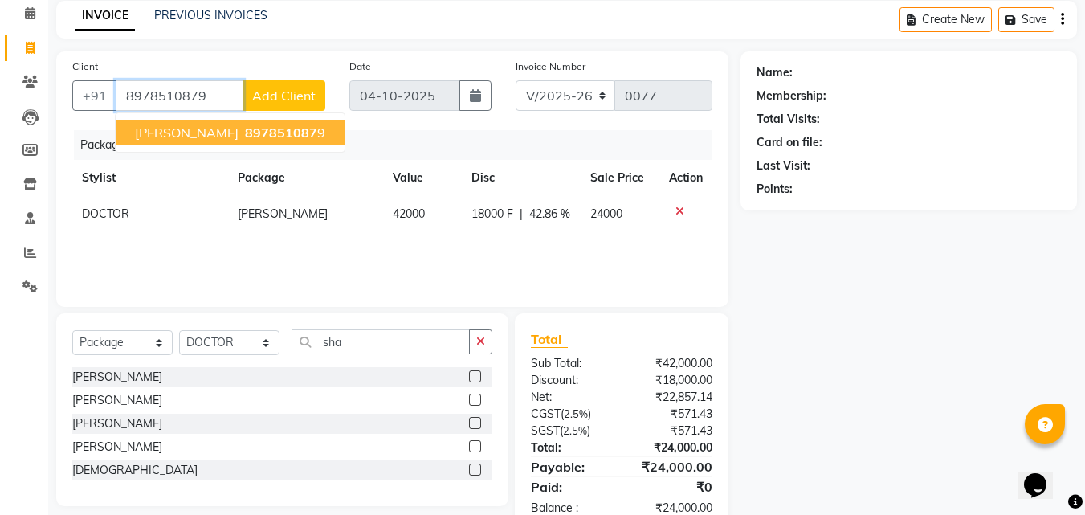
type input "8978510879"
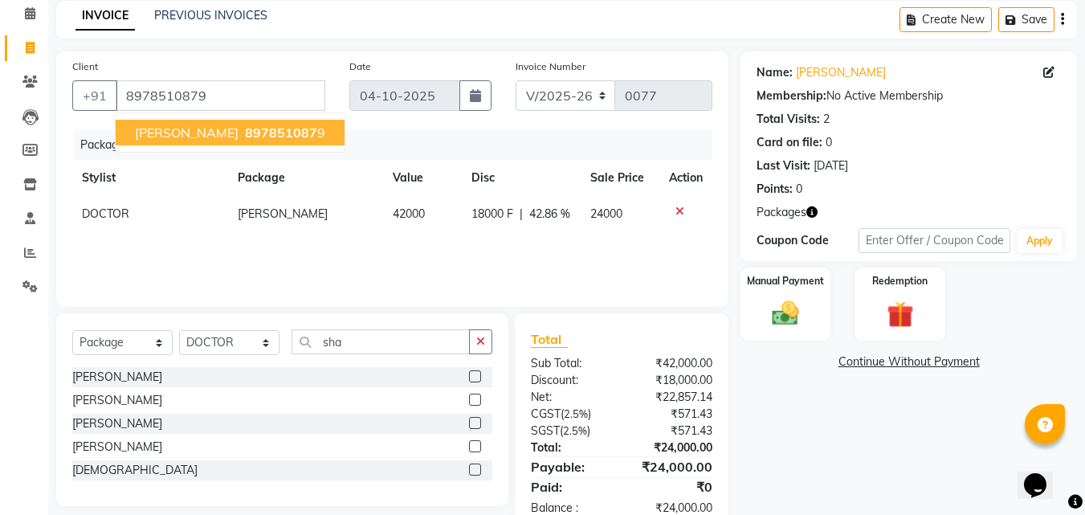
click at [178, 130] on span "[PERSON_NAME]" at bounding box center [187, 133] width 104 height 16
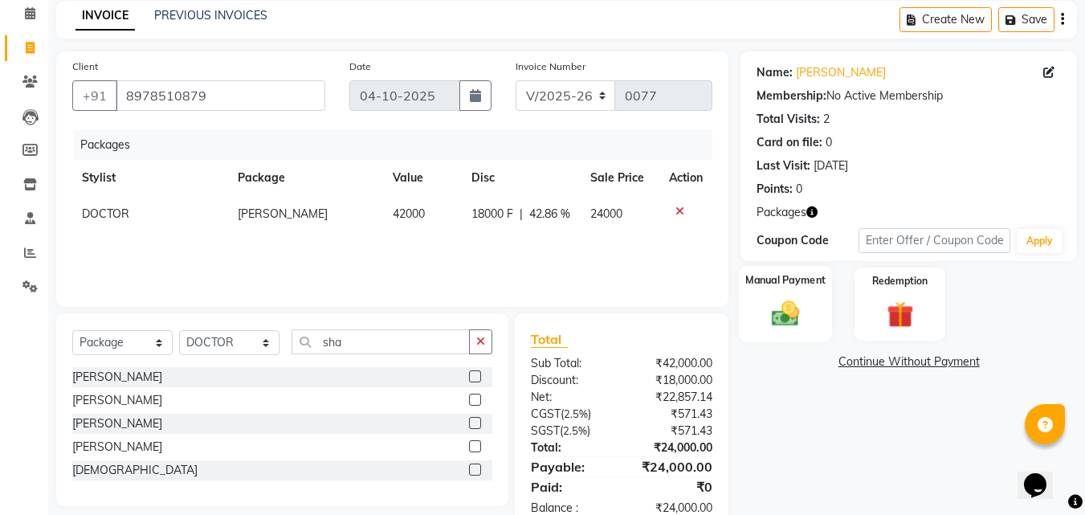
click at [796, 300] on img at bounding box center [785, 314] width 45 height 32
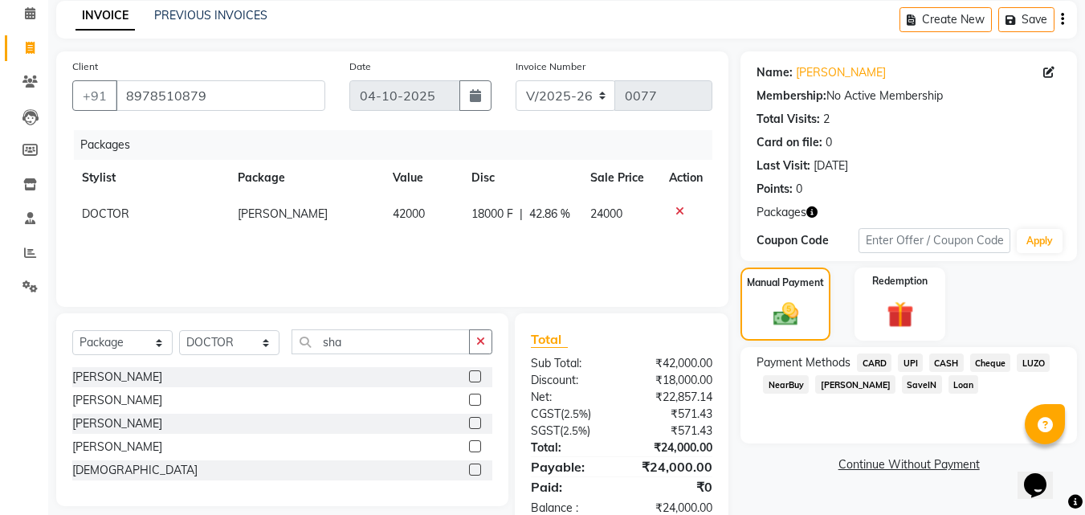
scroll to position [111, 0]
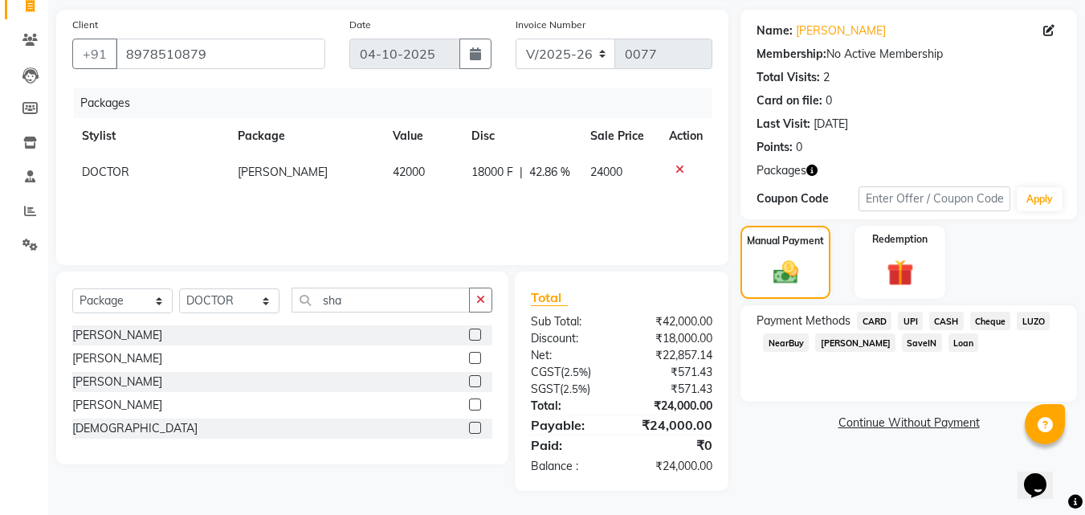
click at [904, 321] on span "UPI" at bounding box center [910, 321] width 25 height 18
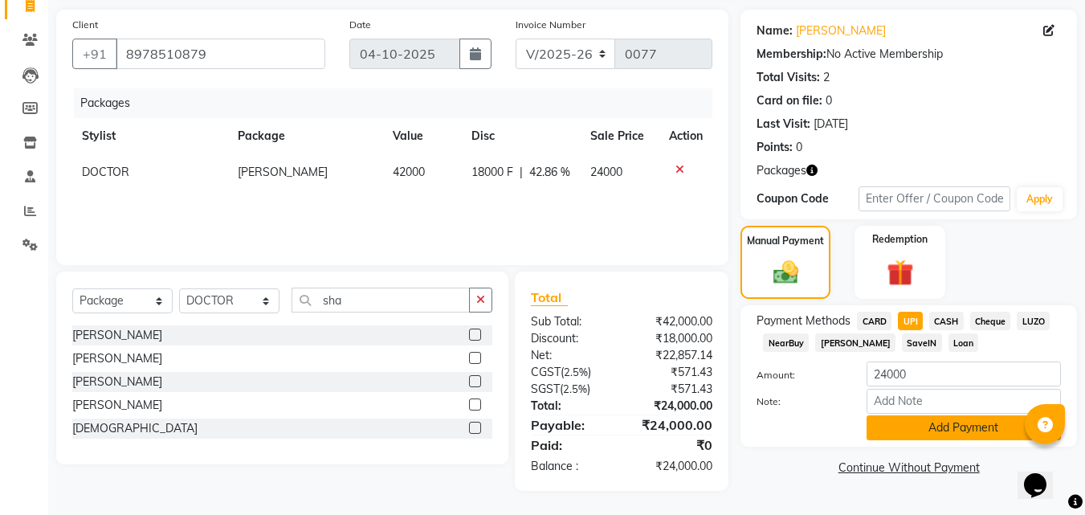
click at [918, 431] on button "Add Payment" at bounding box center [964, 427] width 194 height 25
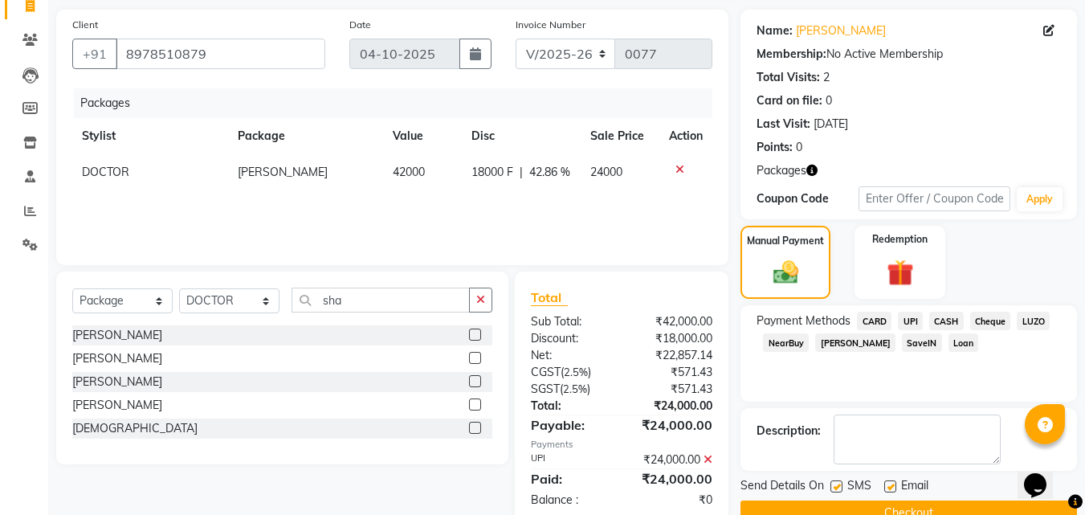
scroll to position [145, 0]
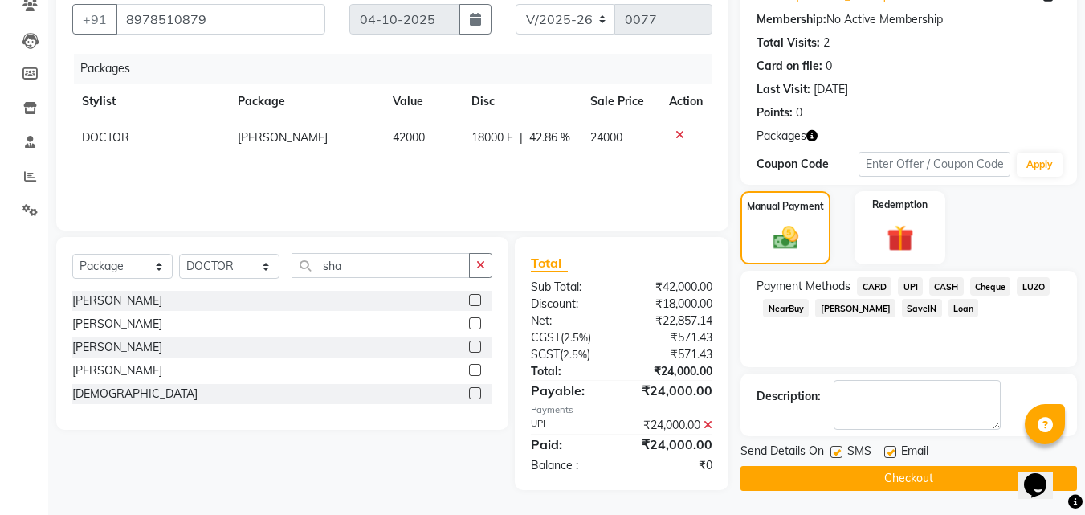
click at [862, 477] on button "Checkout" at bounding box center [909, 478] width 337 height 25
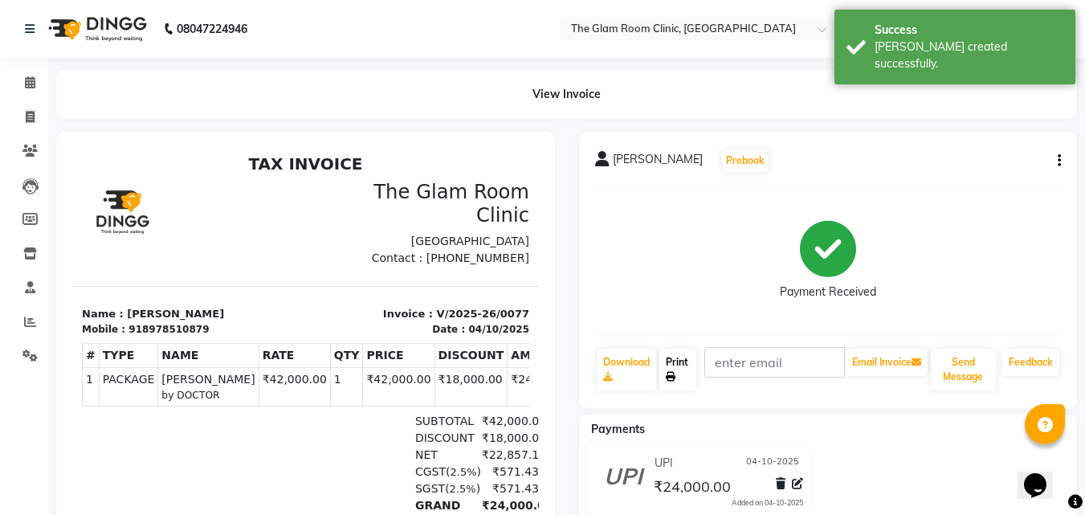
click at [674, 375] on icon at bounding box center [671, 377] width 10 height 10
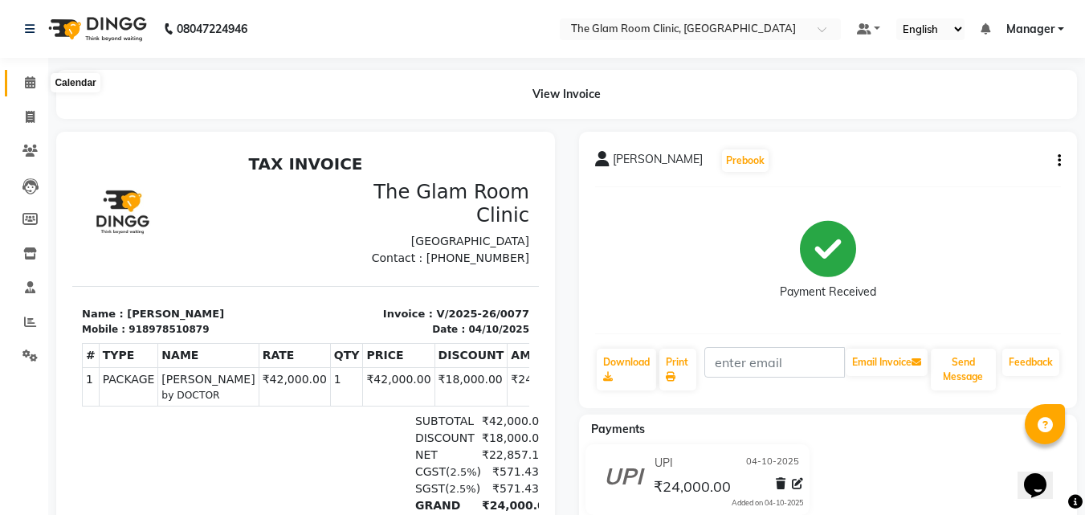
click at [30, 80] on icon at bounding box center [30, 82] width 10 height 12
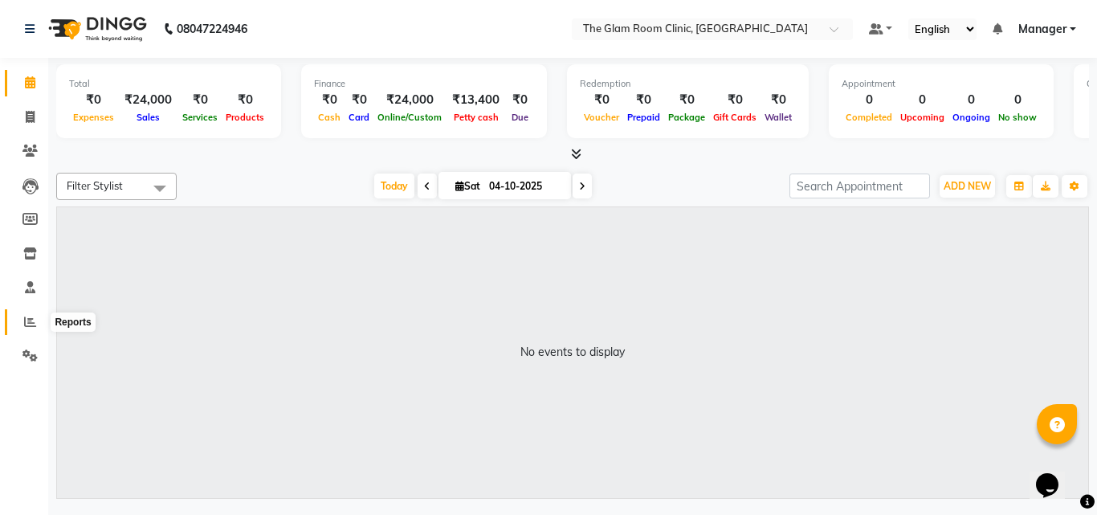
click at [27, 321] on icon at bounding box center [30, 322] width 12 height 12
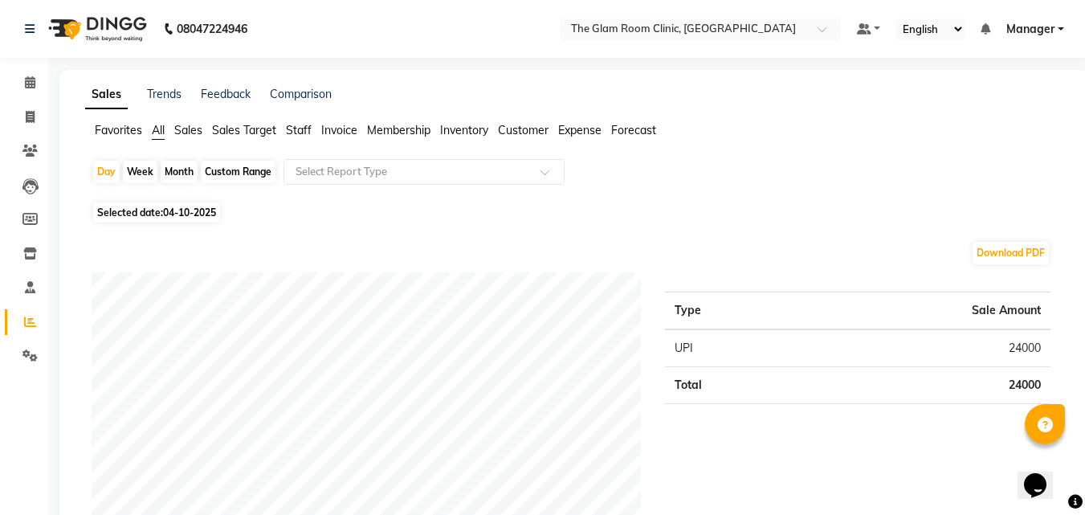
click at [182, 174] on div "Month" at bounding box center [179, 172] width 37 height 22
select select "10"
select select "2025"
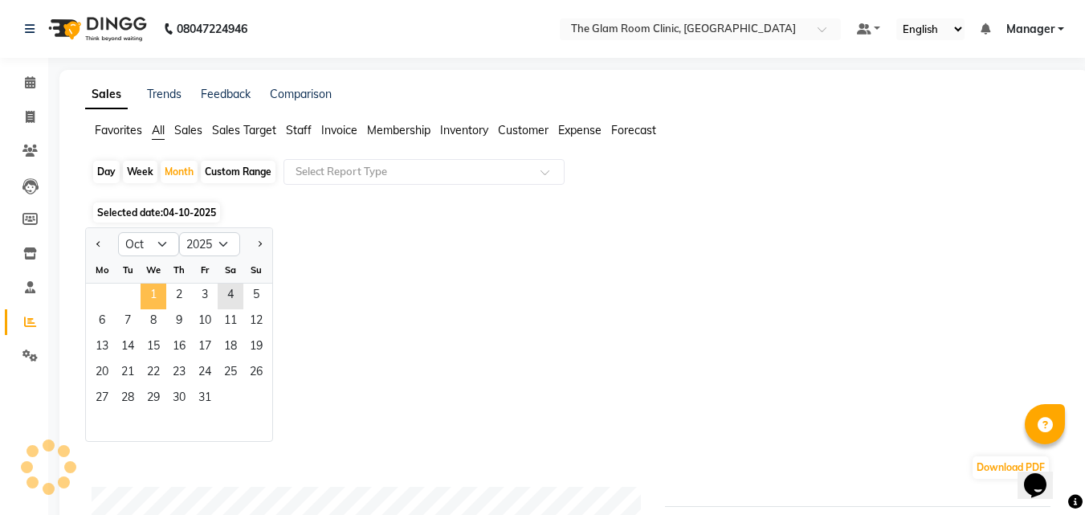
click at [157, 300] on span "1" at bounding box center [154, 297] width 26 height 26
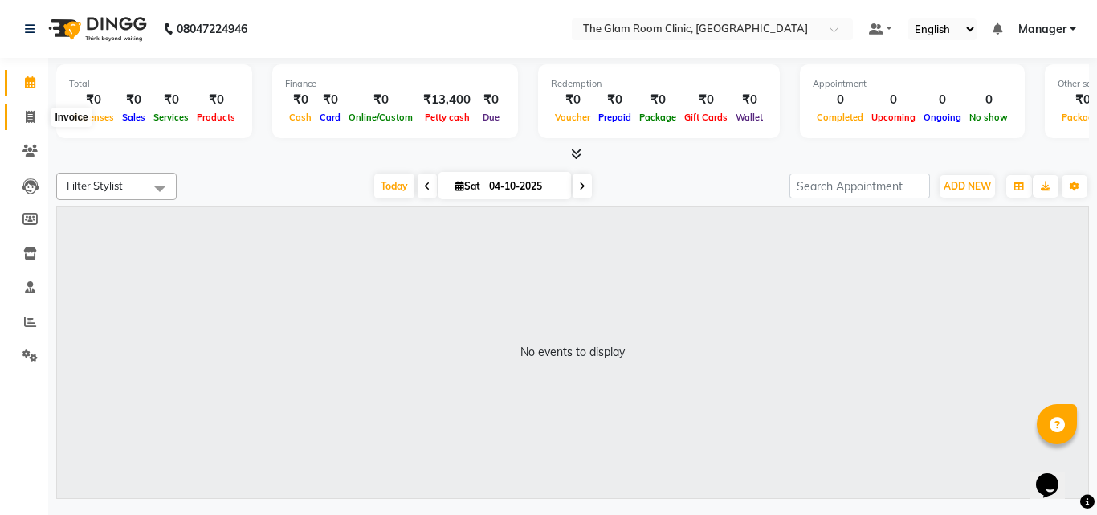
click at [27, 115] on icon at bounding box center [30, 117] width 9 height 12
select select "7503"
select select "service"
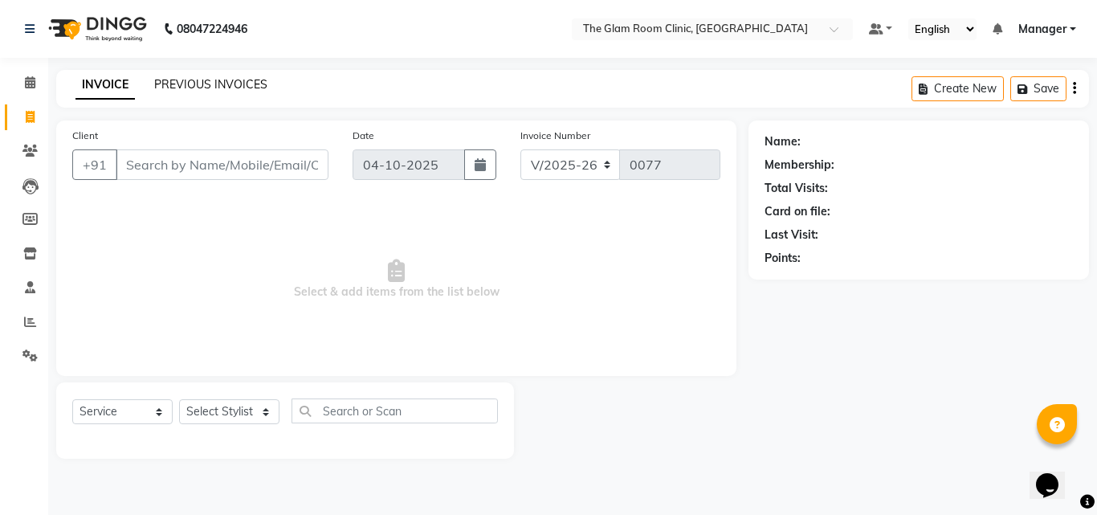
click at [226, 85] on link "PREVIOUS INVOICES" at bounding box center [210, 84] width 113 height 14
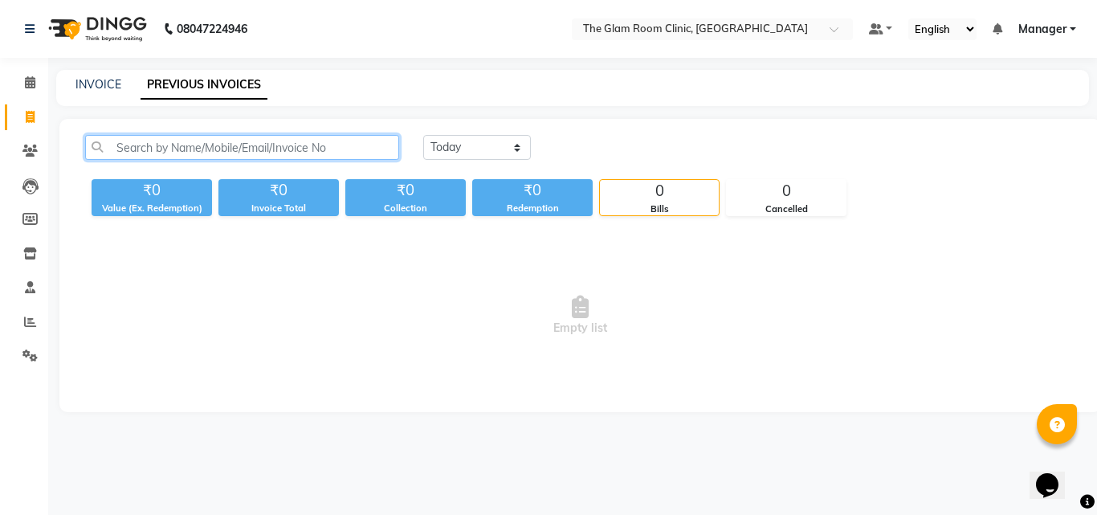
click at [224, 140] on input "text" at bounding box center [242, 147] width 314 height 25
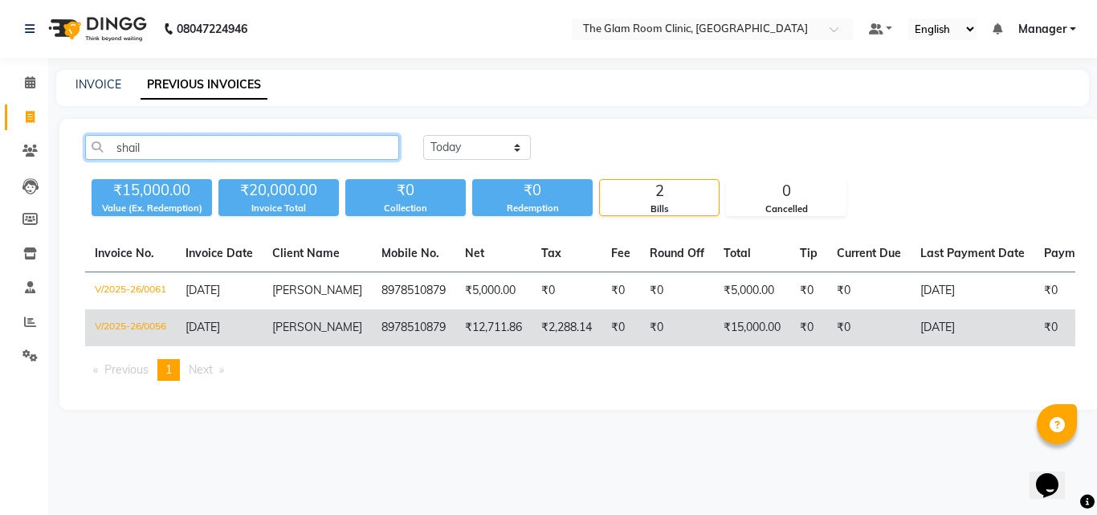
type input "shail"
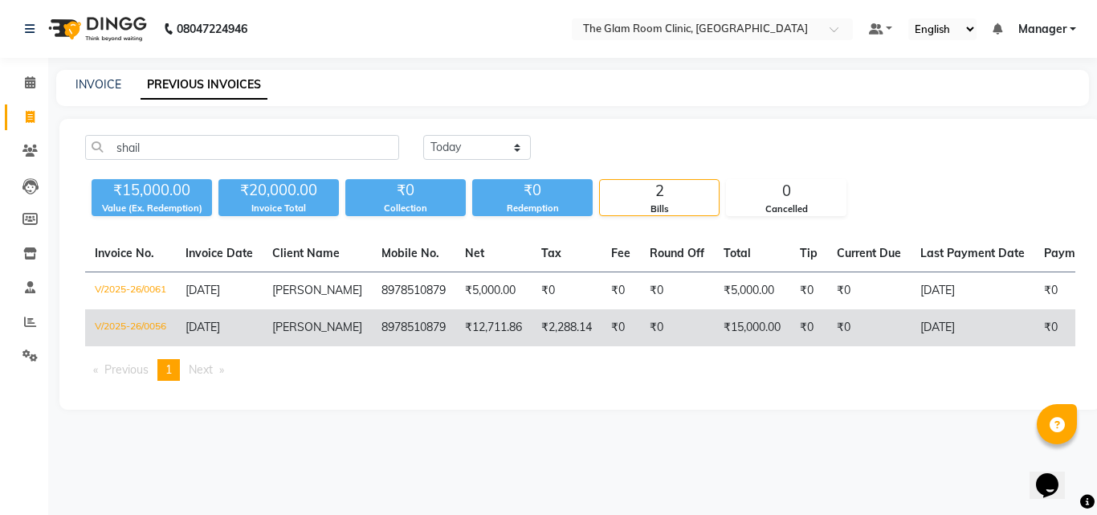
click at [659, 326] on td "₹0" at bounding box center [677, 327] width 74 height 37
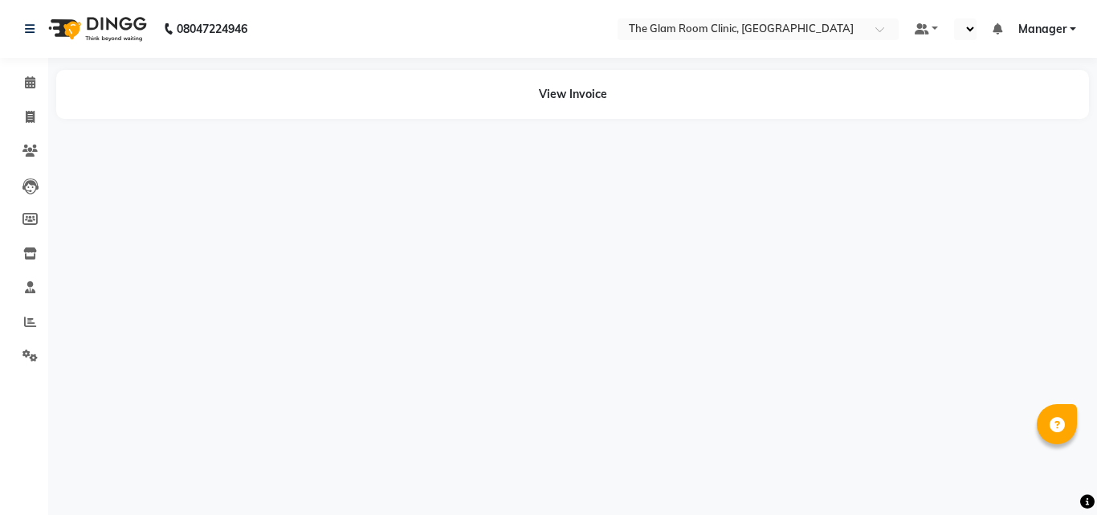
select select "en"
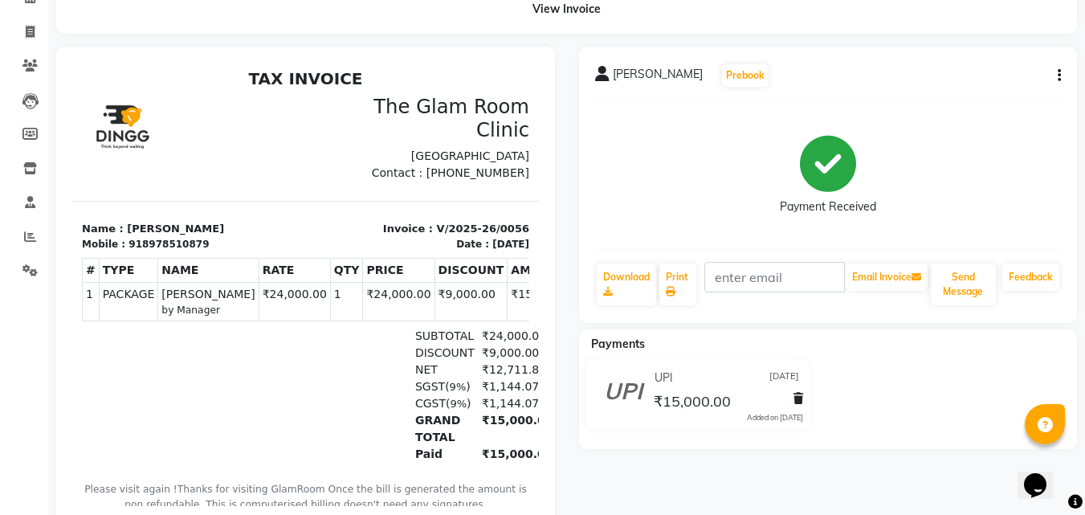
scroll to position [88, 0]
